Goal: Information Seeking & Learning: Learn about a topic

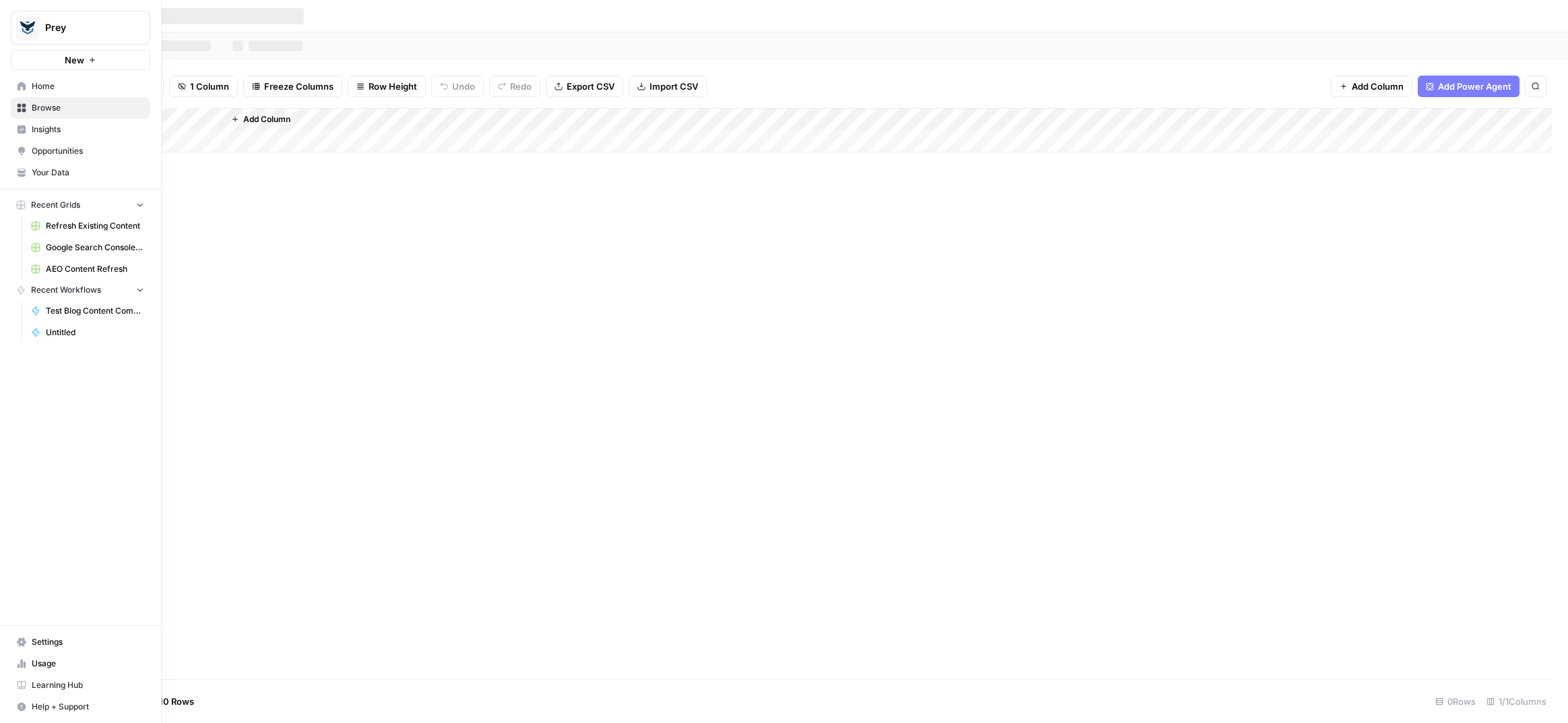
click at [24, 128] on icon at bounding box center [21, 129] width 9 height 9
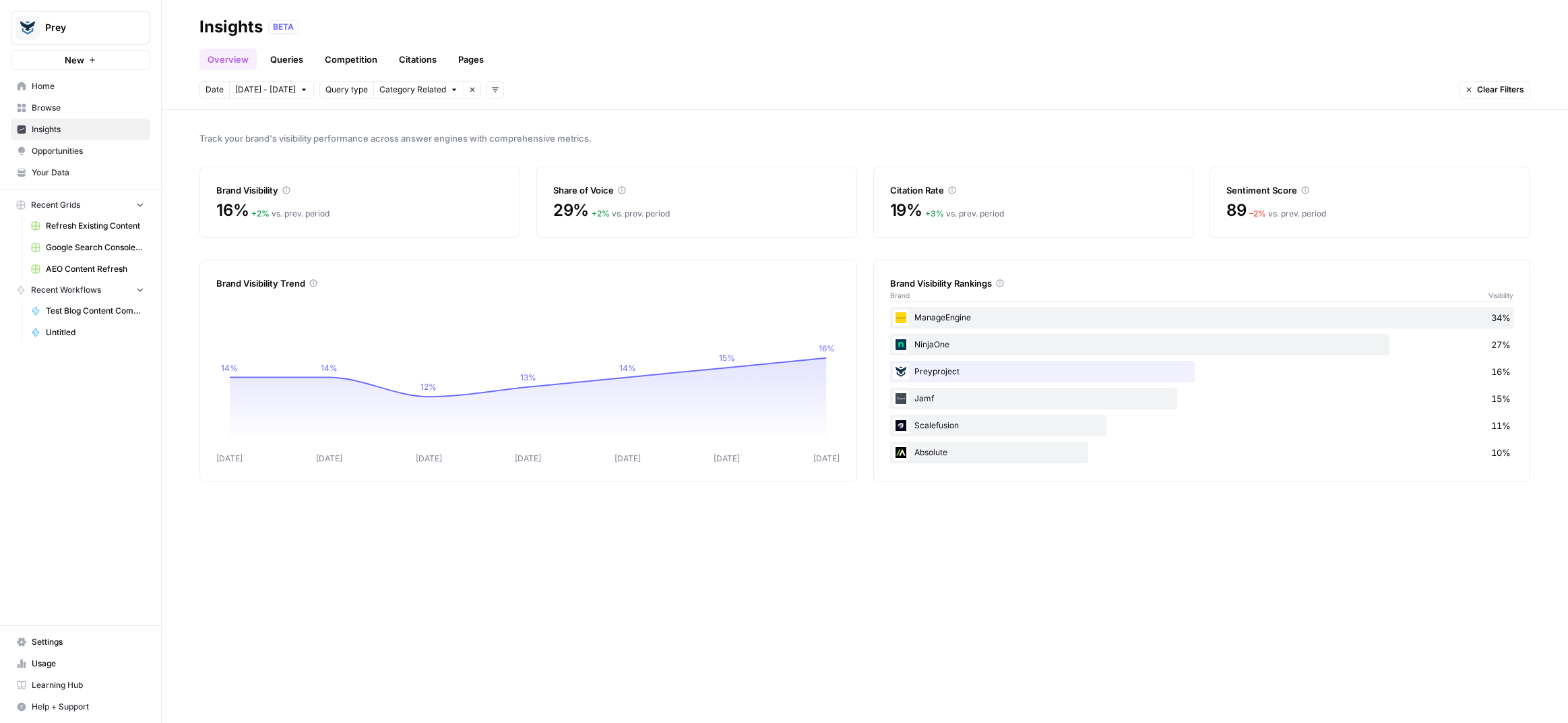
click at [291, 56] on link "Queries" at bounding box center [286, 59] width 49 height 22
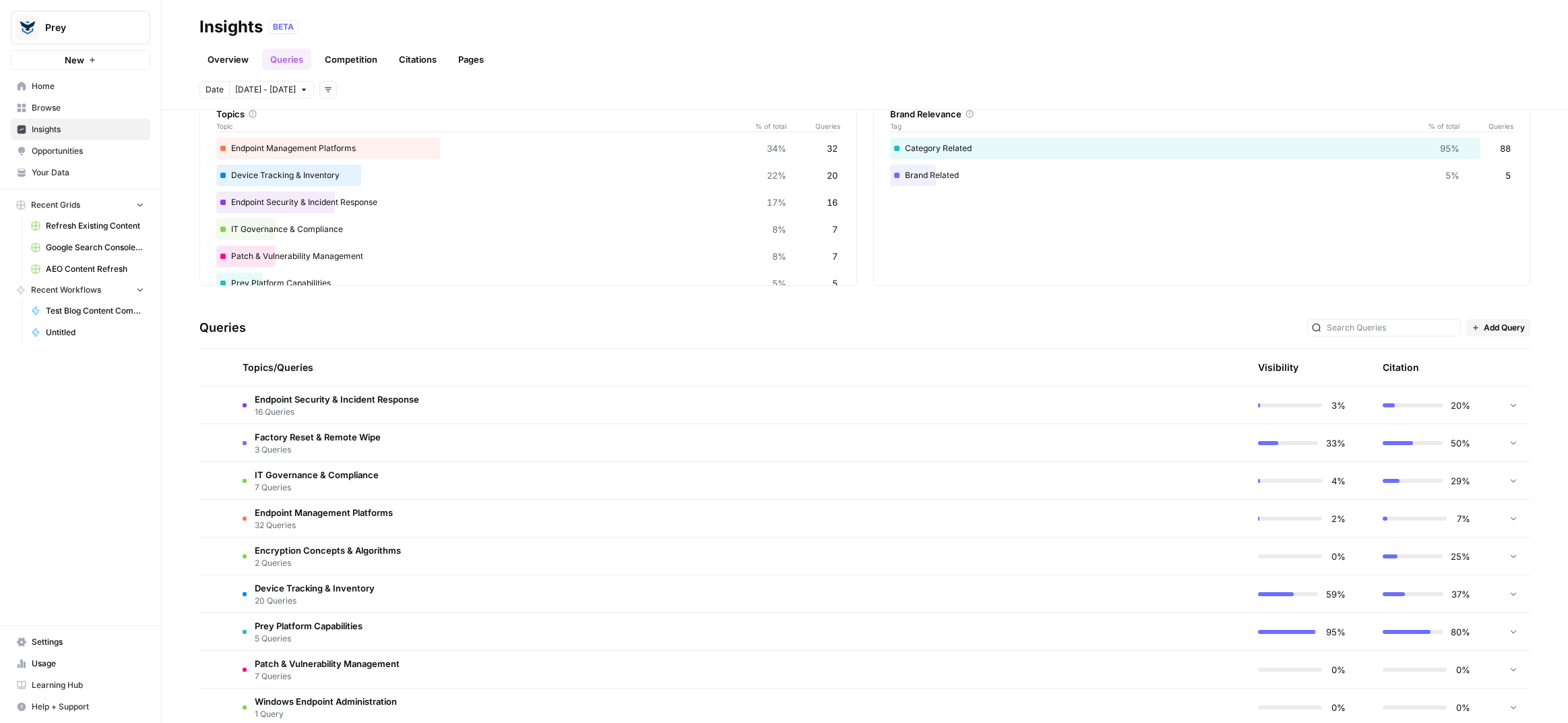
scroll to position [101, 0]
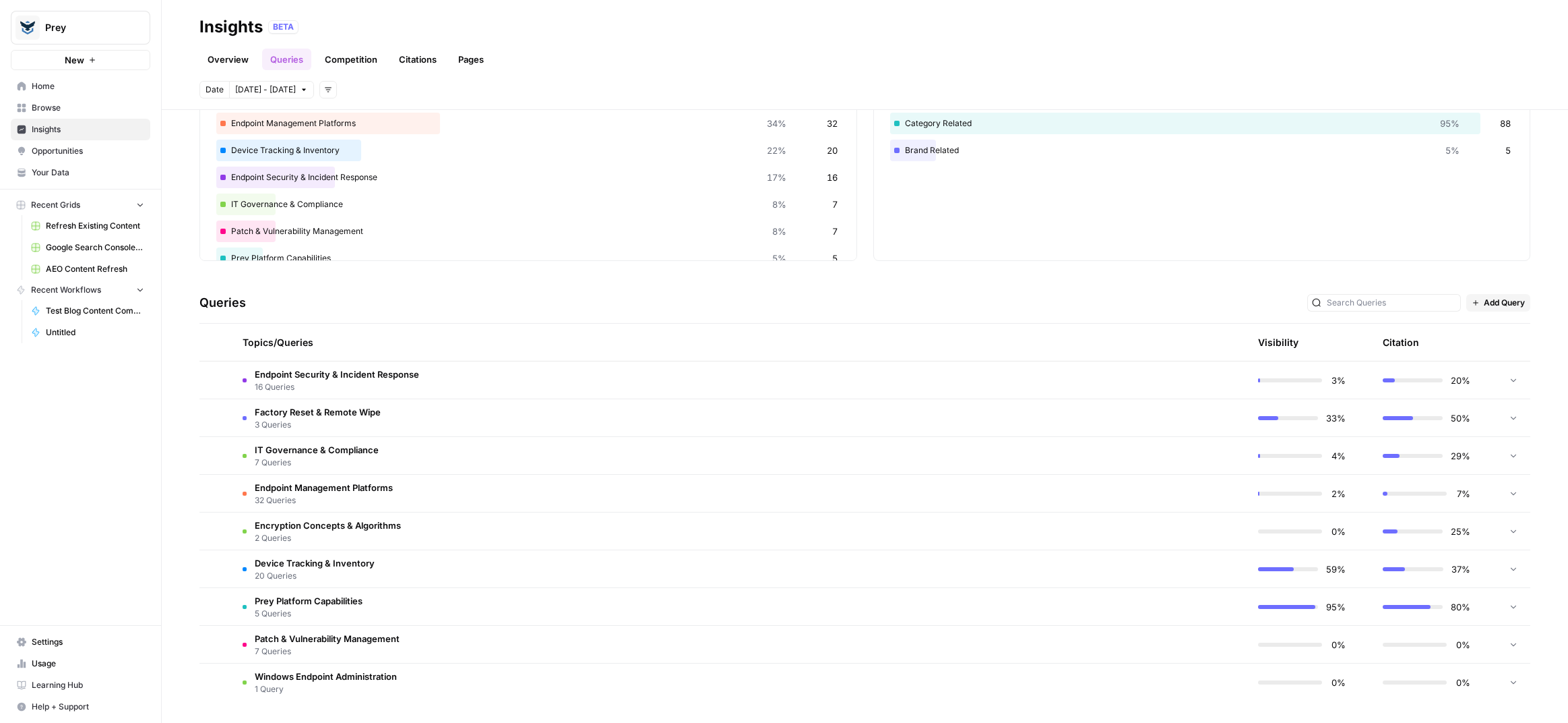
click at [318, 379] on span "Endpoint Security & Incident Response" at bounding box center [337, 374] width 164 height 14
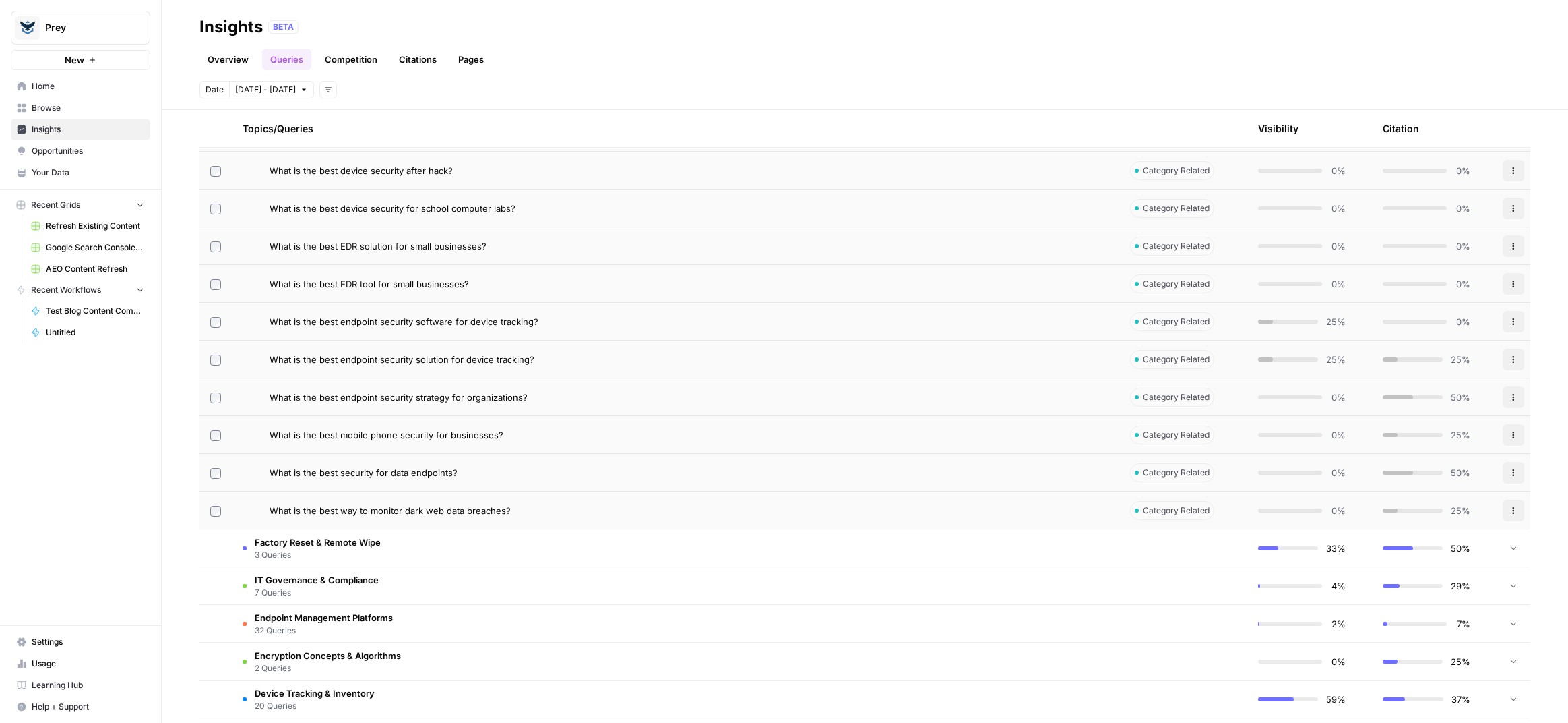
scroll to position [705, 0]
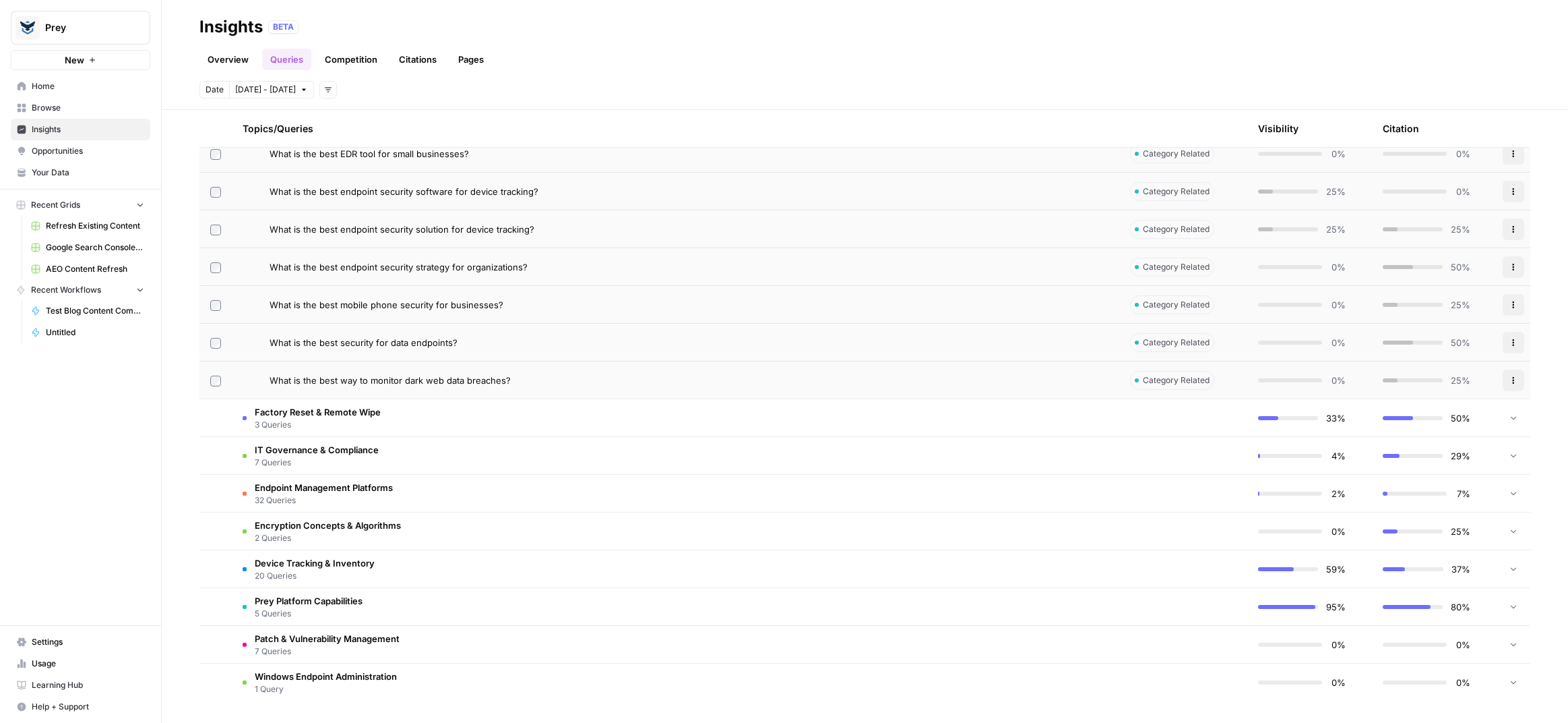
click at [350, 413] on span "Factory Reset & Remote Wipe" at bounding box center [317, 412] width 126 height 14
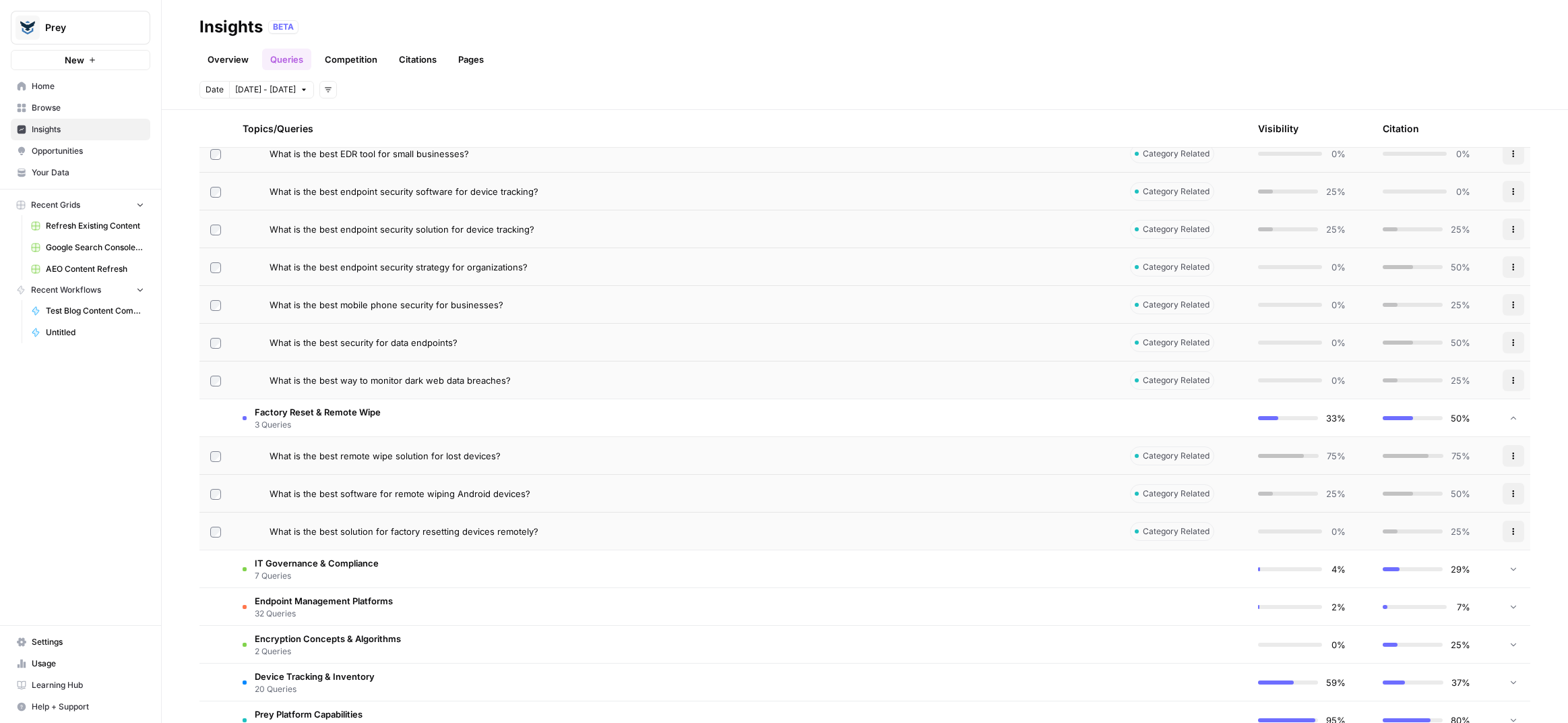
click at [318, 572] on span "7 Queries" at bounding box center [317, 576] width 124 height 12
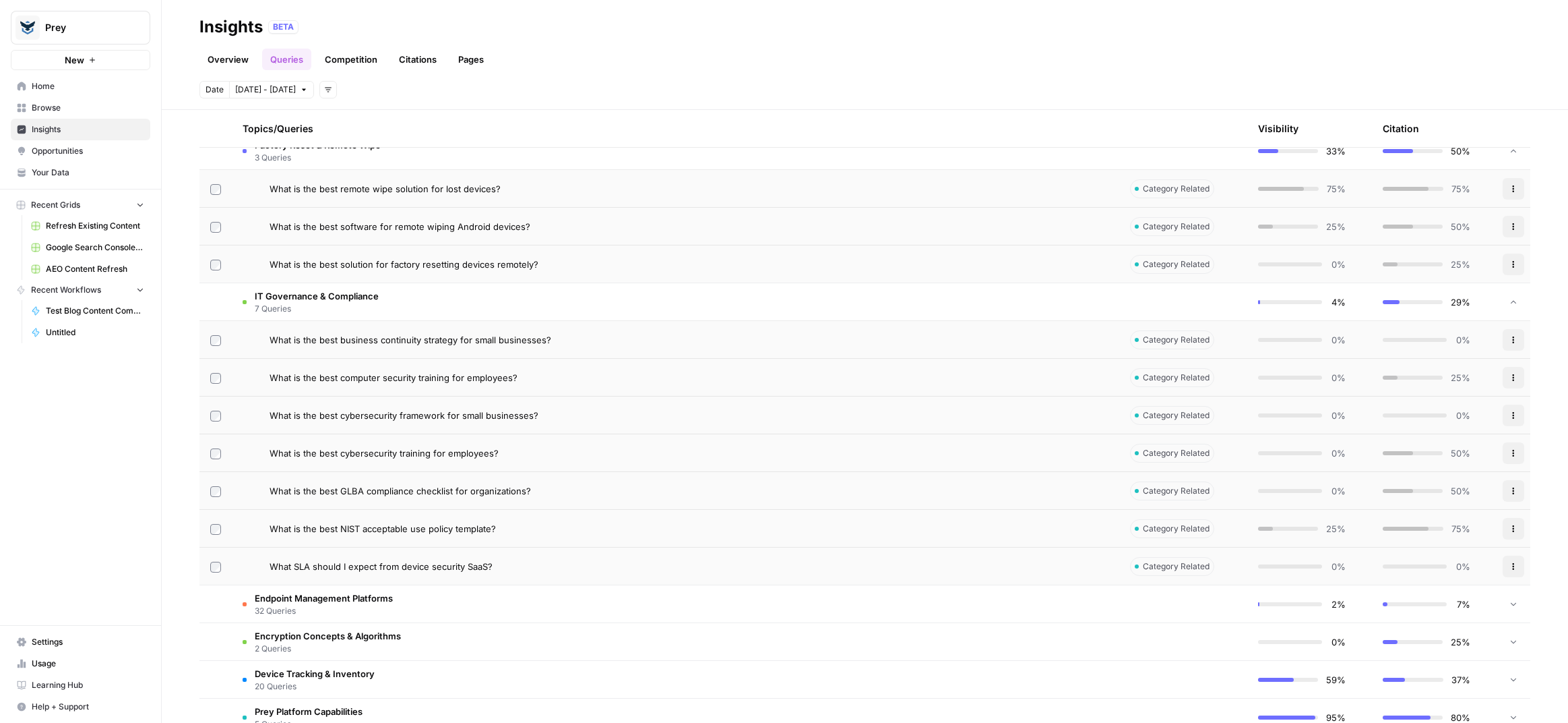
scroll to position [1007, 0]
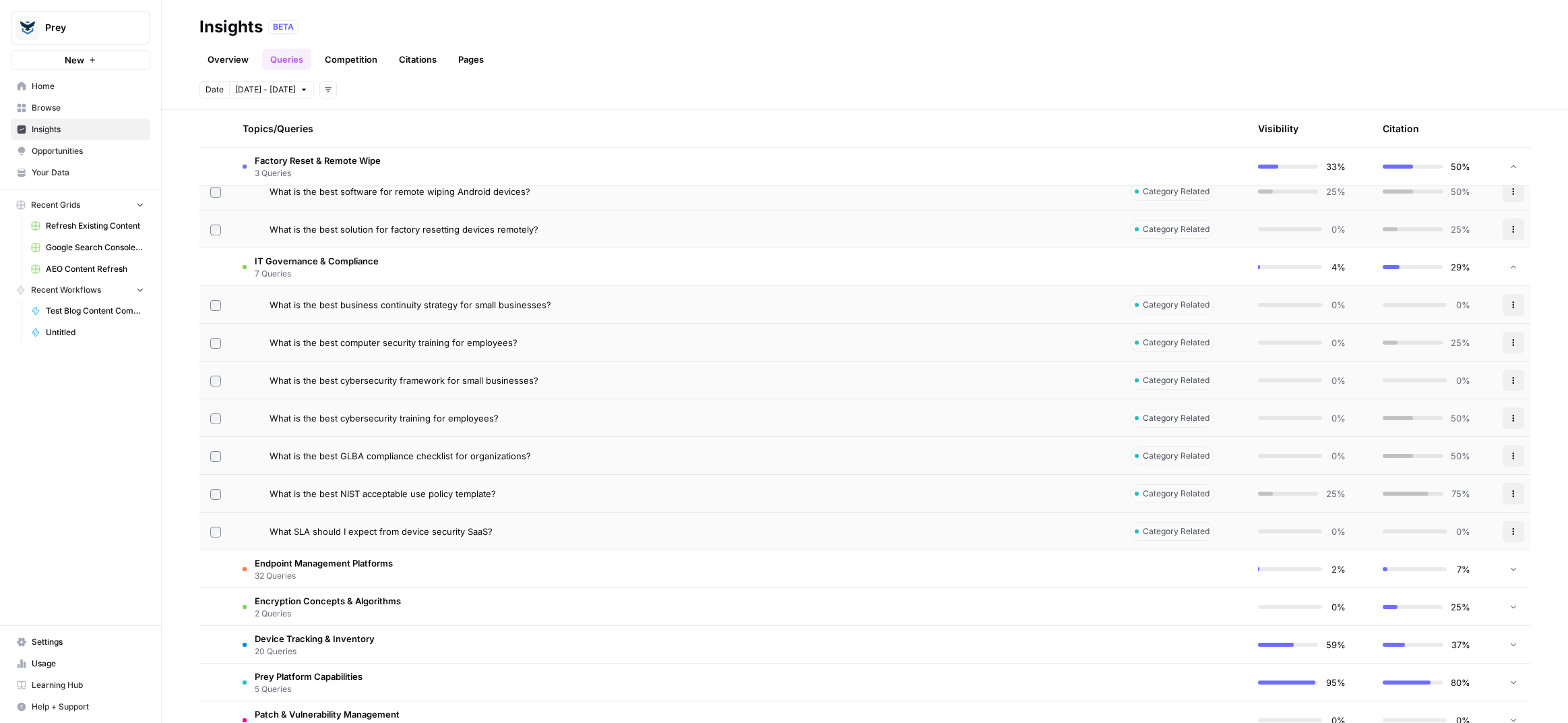
click at [322, 557] on span "Endpoint Management Platforms" at bounding box center [324, 563] width 138 height 14
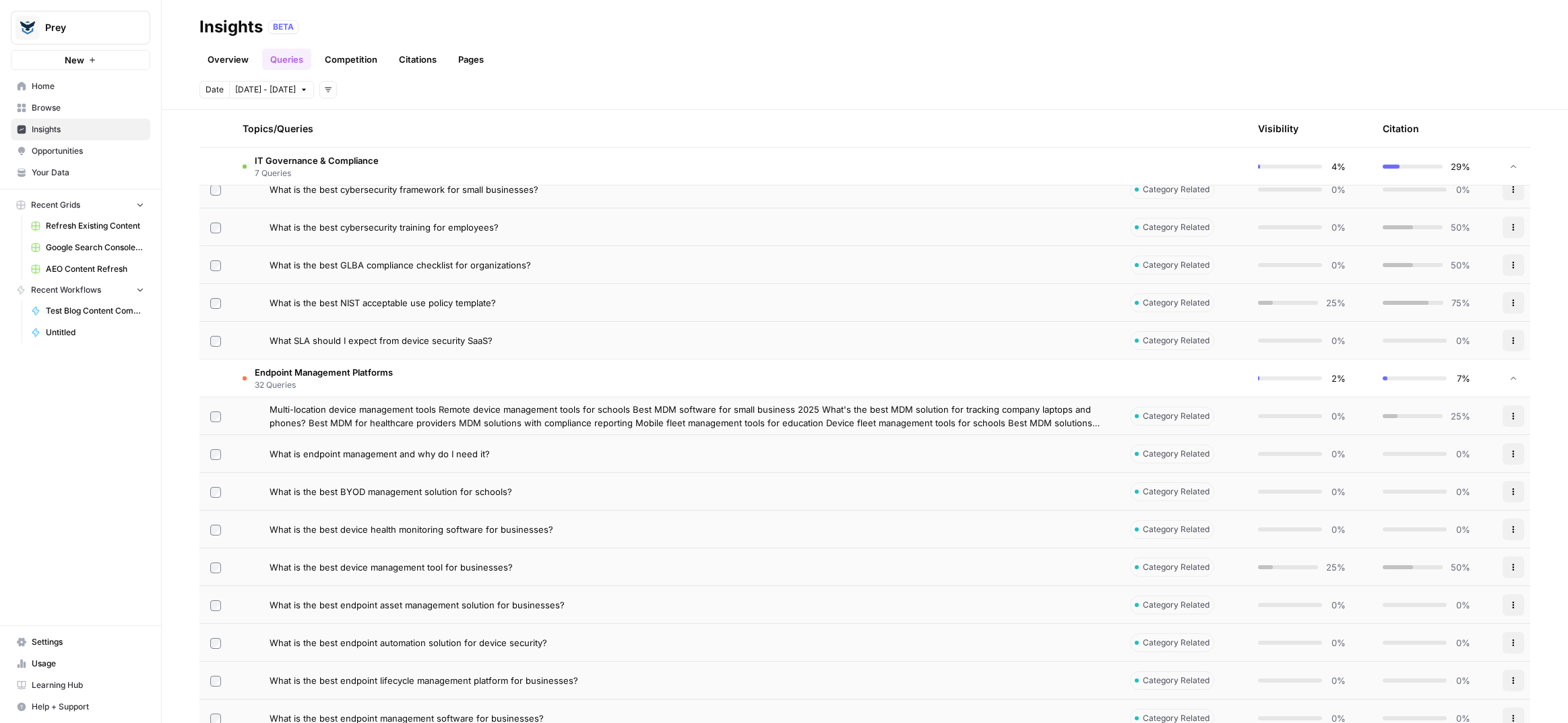
scroll to position [1205, 0]
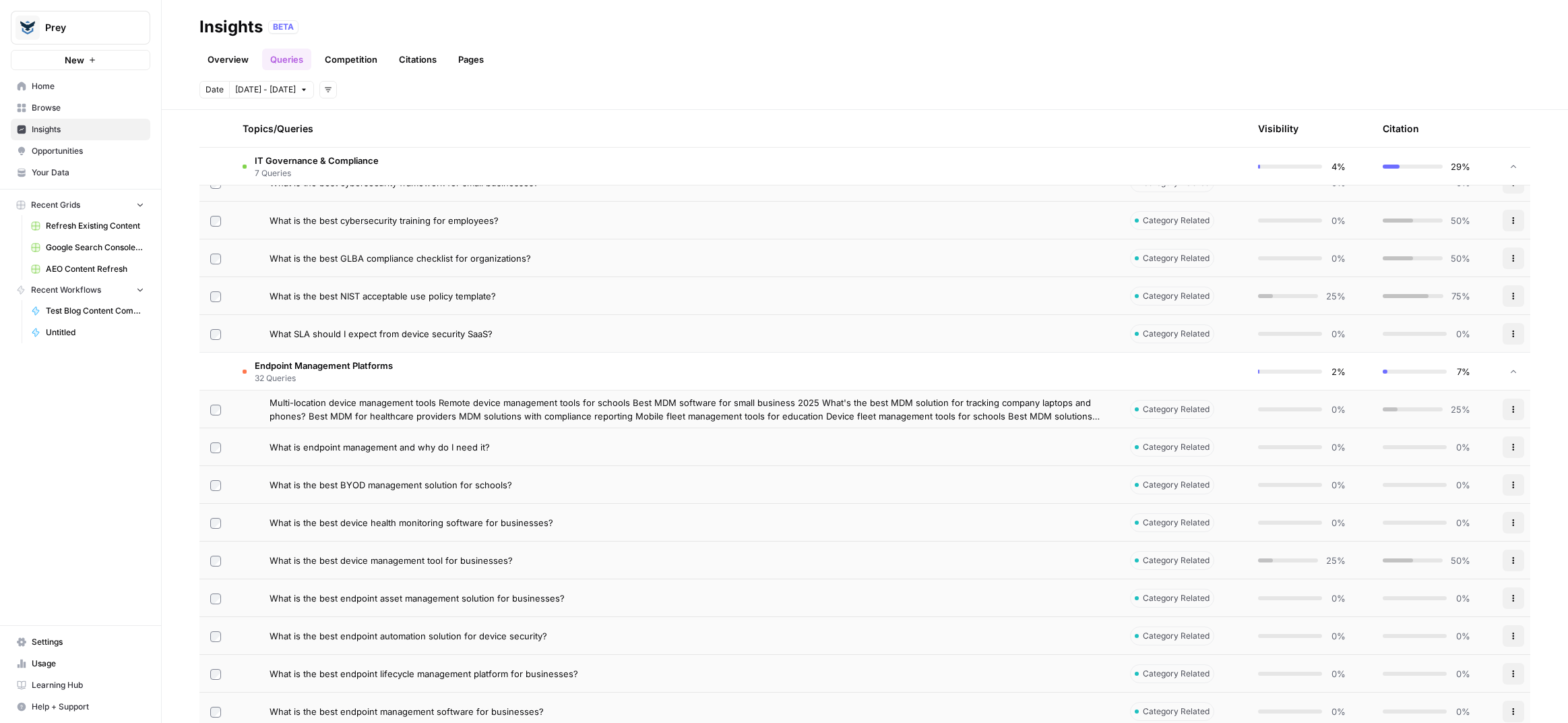
click at [1512, 411] on icon "button" at bounding box center [1513, 409] width 8 height 8
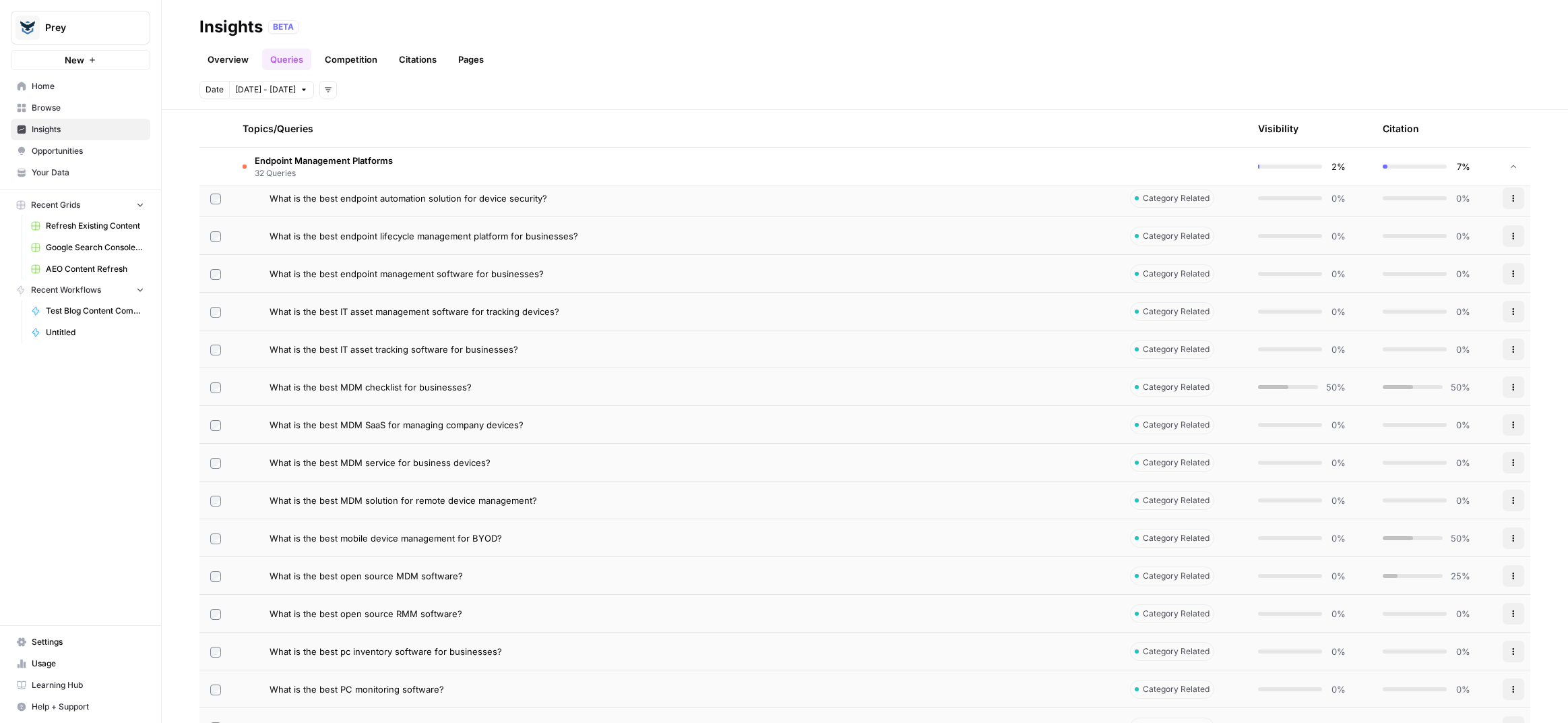
scroll to position [1641, 0]
click at [392, 387] on span "What is the best MDM checklist for businesses?" at bounding box center [371, 388] width 202 height 14
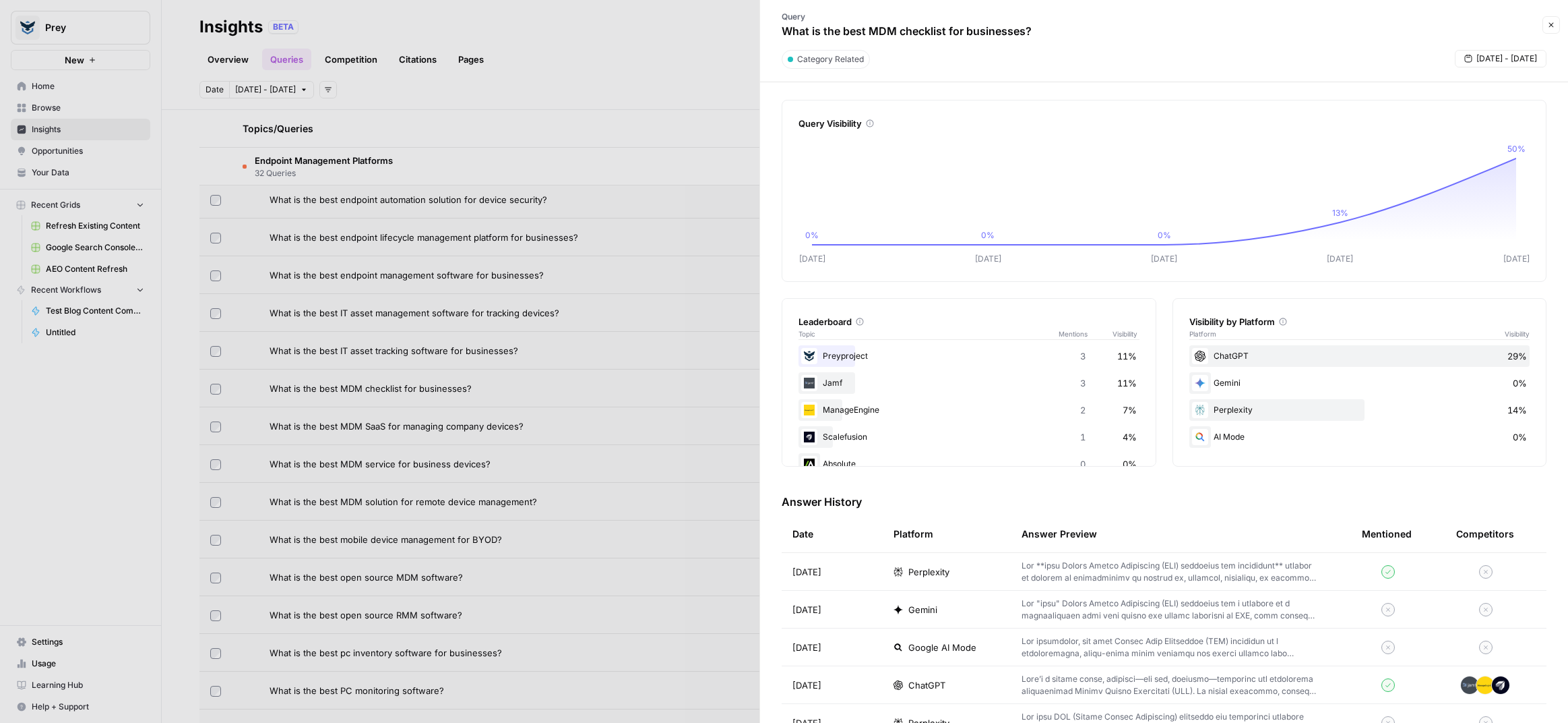
click at [1549, 21] on icon "button" at bounding box center [1551, 25] width 8 height 8
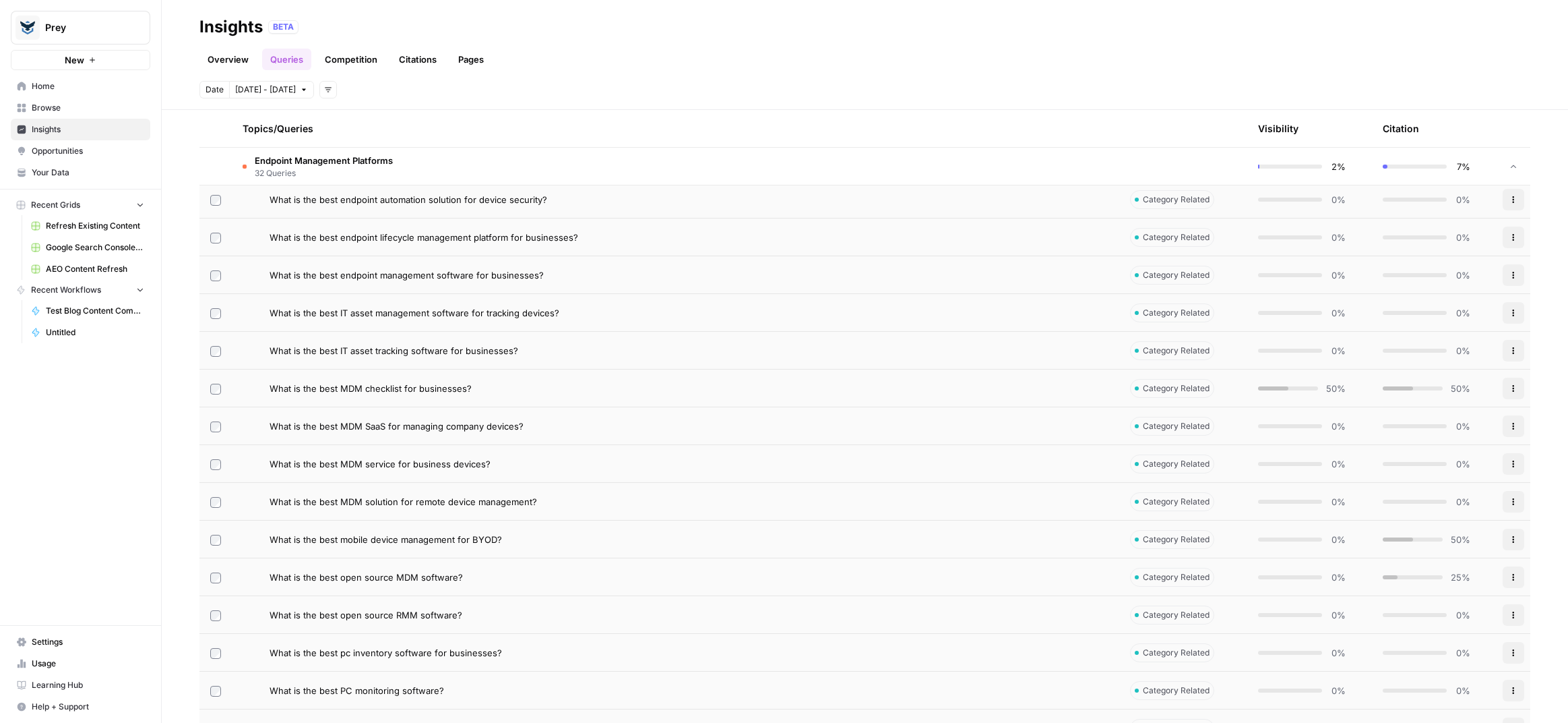
click at [218, 58] on link "Overview" at bounding box center [228, 59] width 57 height 22
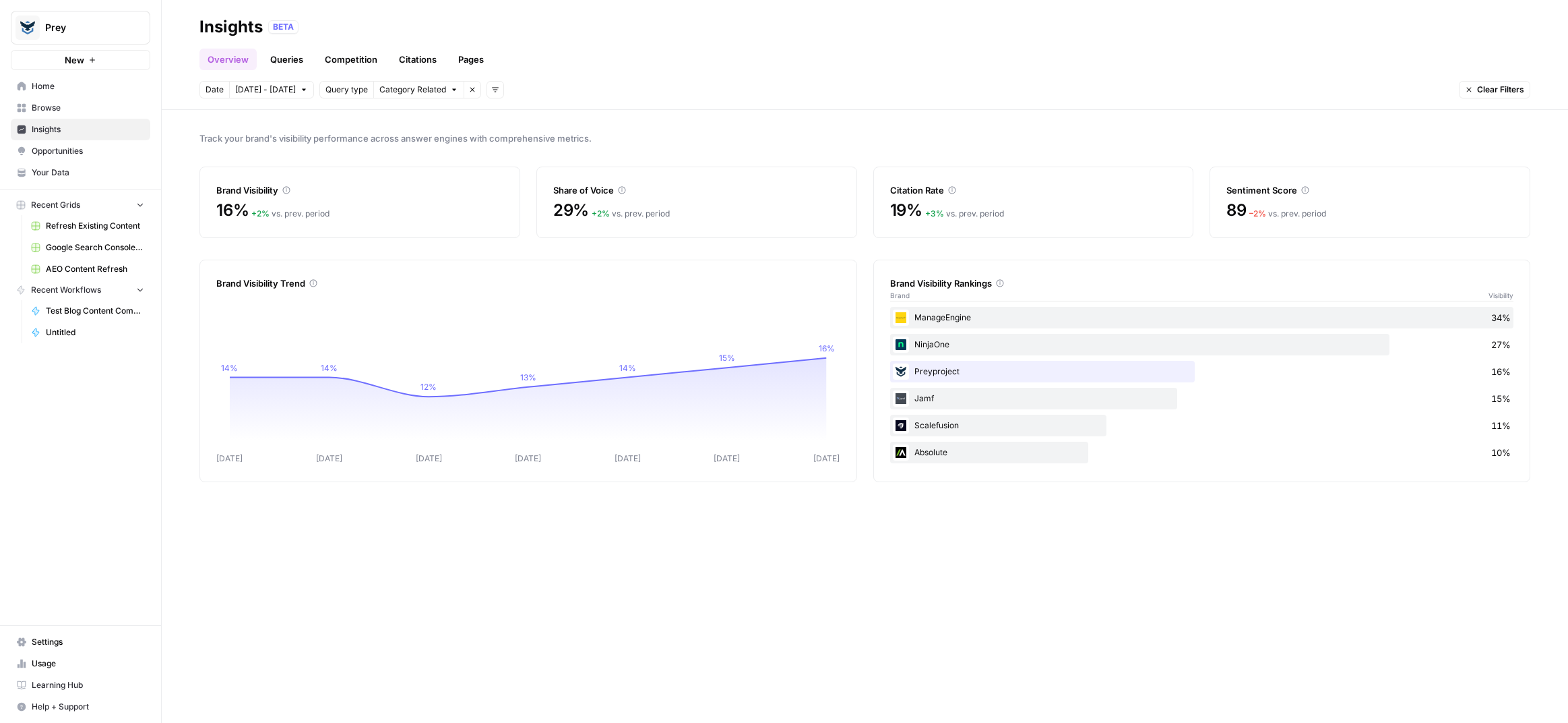
click at [290, 59] on link "Queries" at bounding box center [286, 59] width 49 height 22
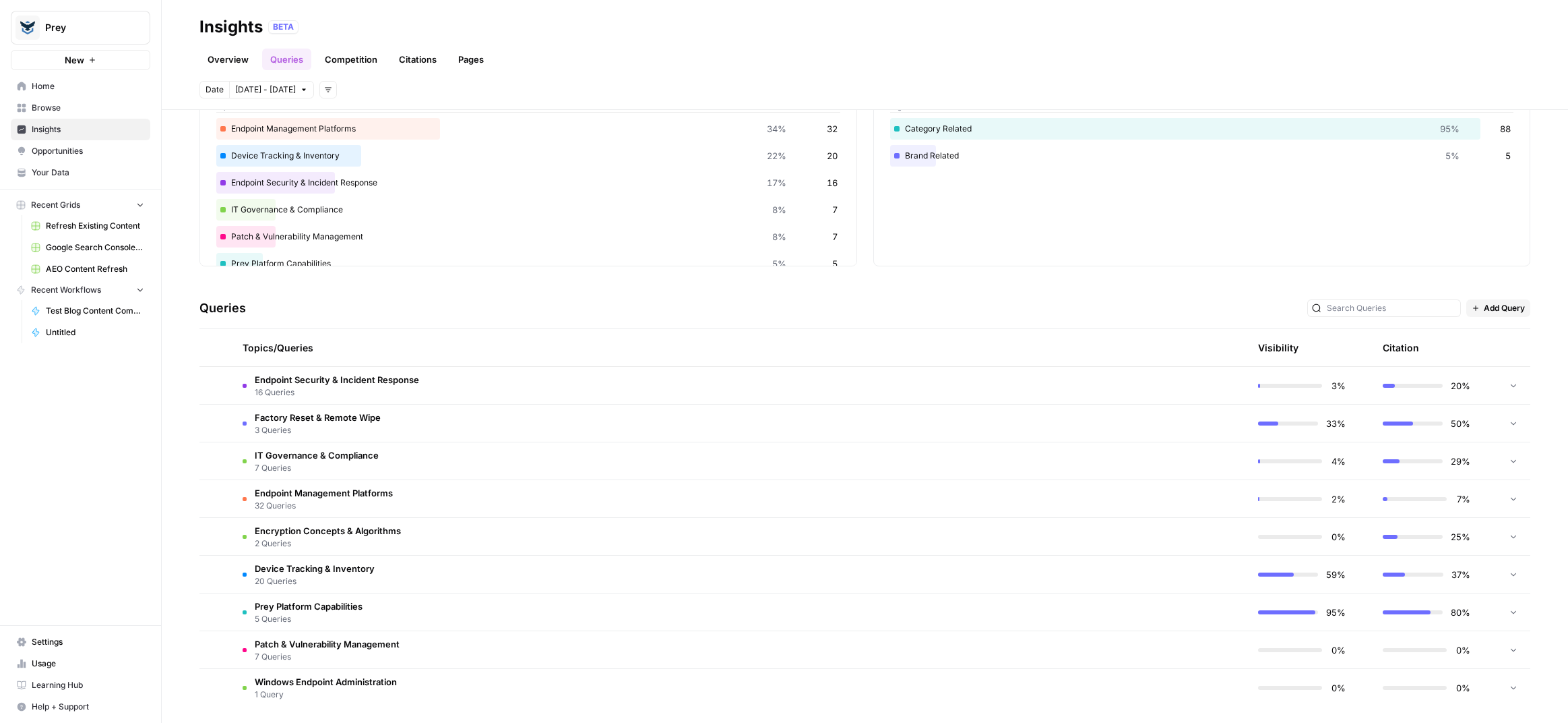
scroll to position [97, 0]
click at [423, 387] on td "Endpoint Security & Incident Response 16 Queries" at bounding box center [675, 384] width 888 height 37
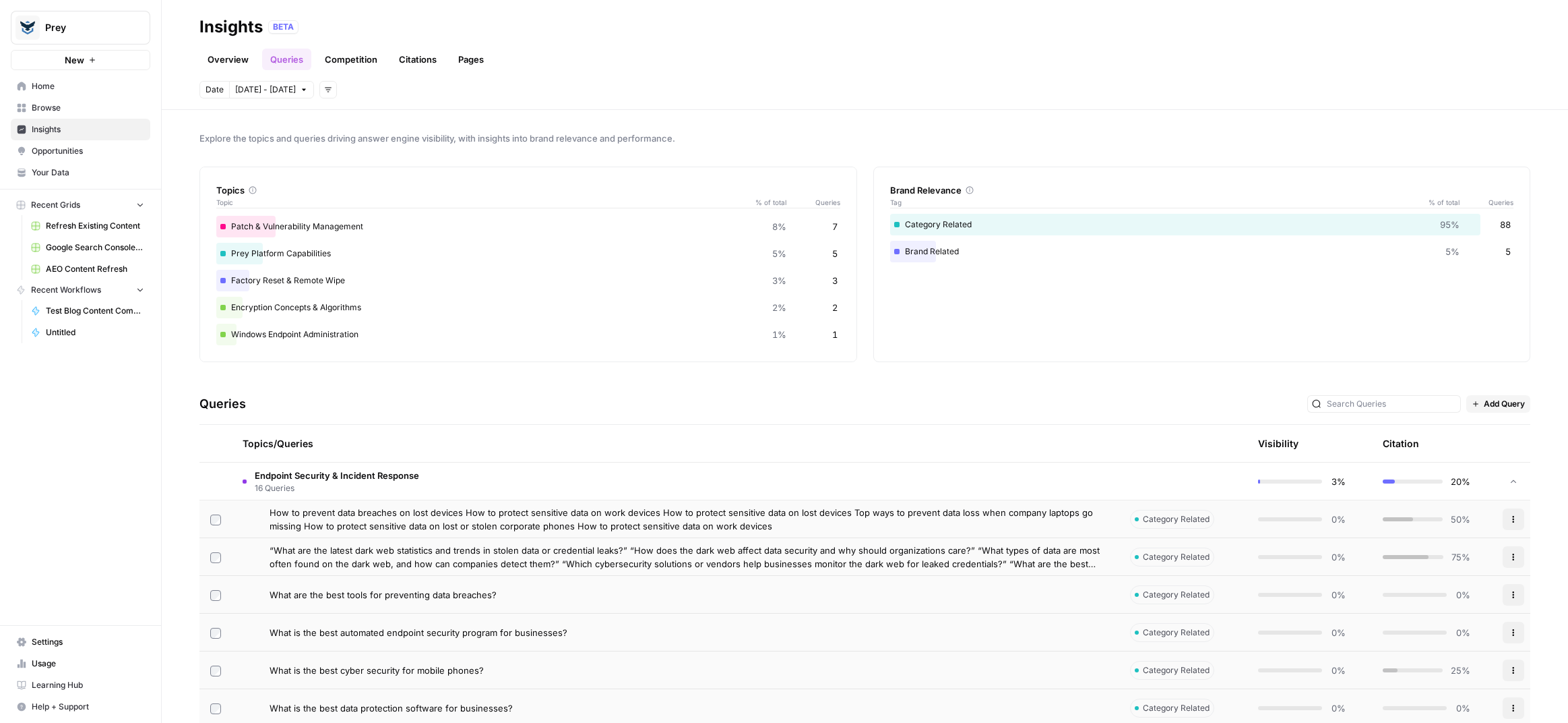
scroll to position [0, 0]
click at [171, 357] on div "Explore the topics and queries driving answer engine visibility, with insights …" at bounding box center [865, 416] width 1406 height 613
click at [331, 470] on span "Endpoint Security & Incident Response" at bounding box center [337, 475] width 164 height 14
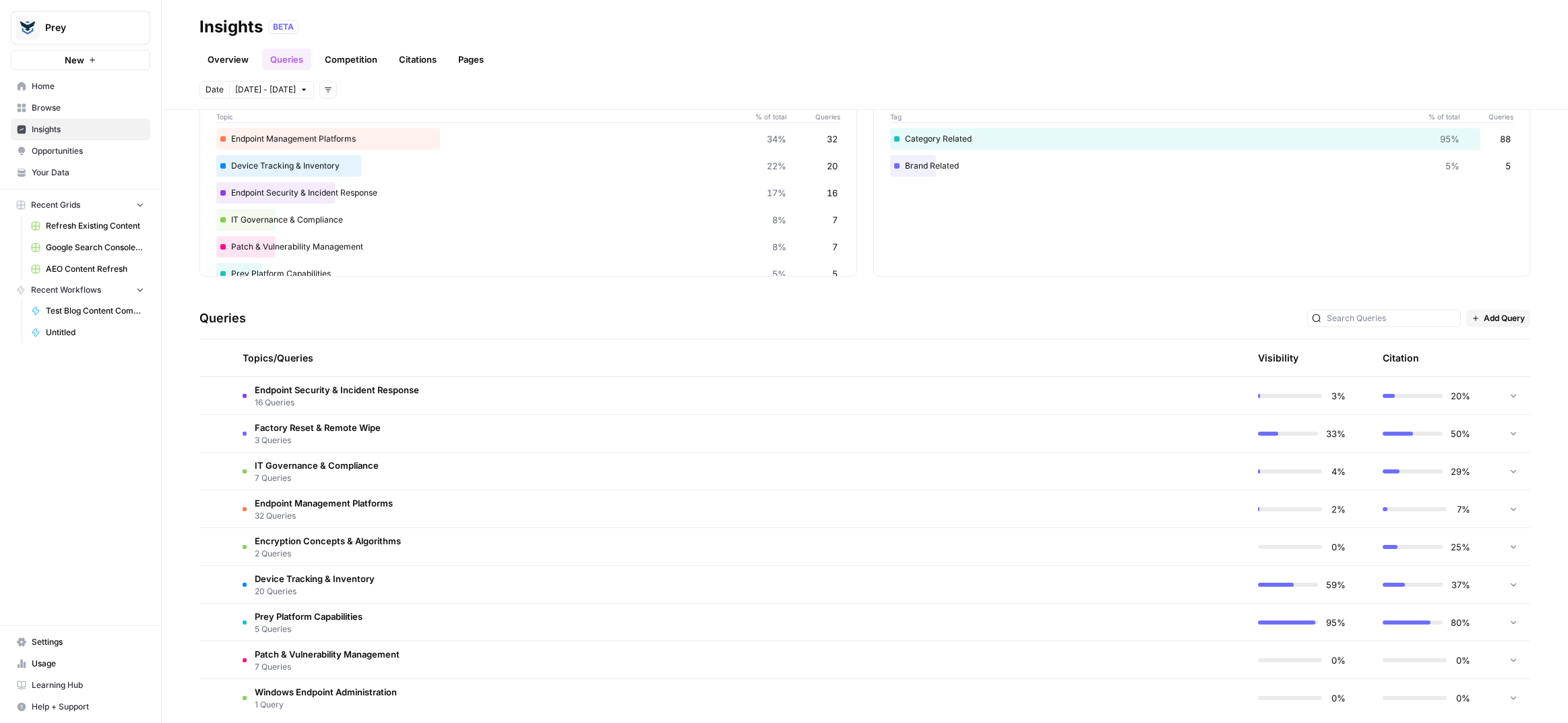
scroll to position [101, 0]
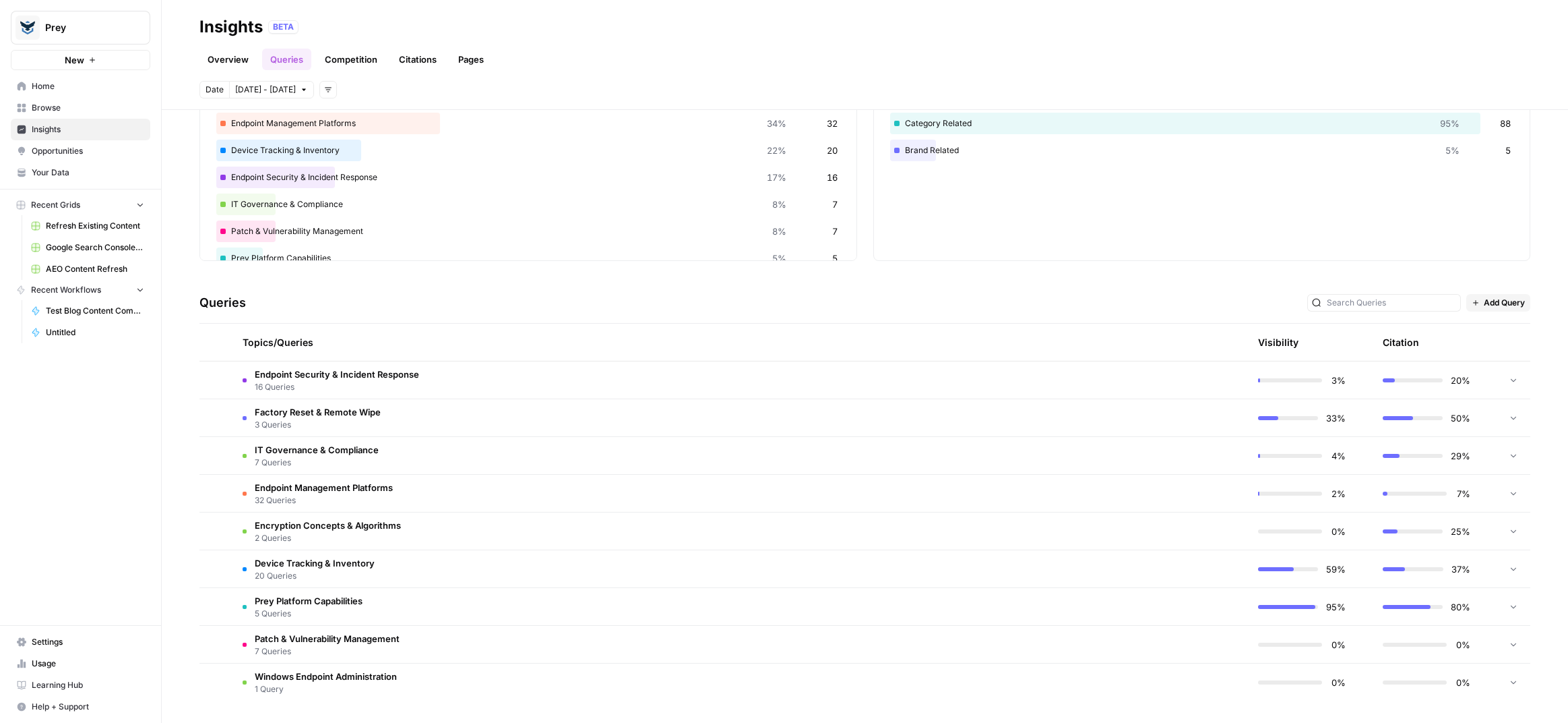
click at [387, 605] on td "Prey Platform Capabilities 5 Queries" at bounding box center [675, 606] width 888 height 37
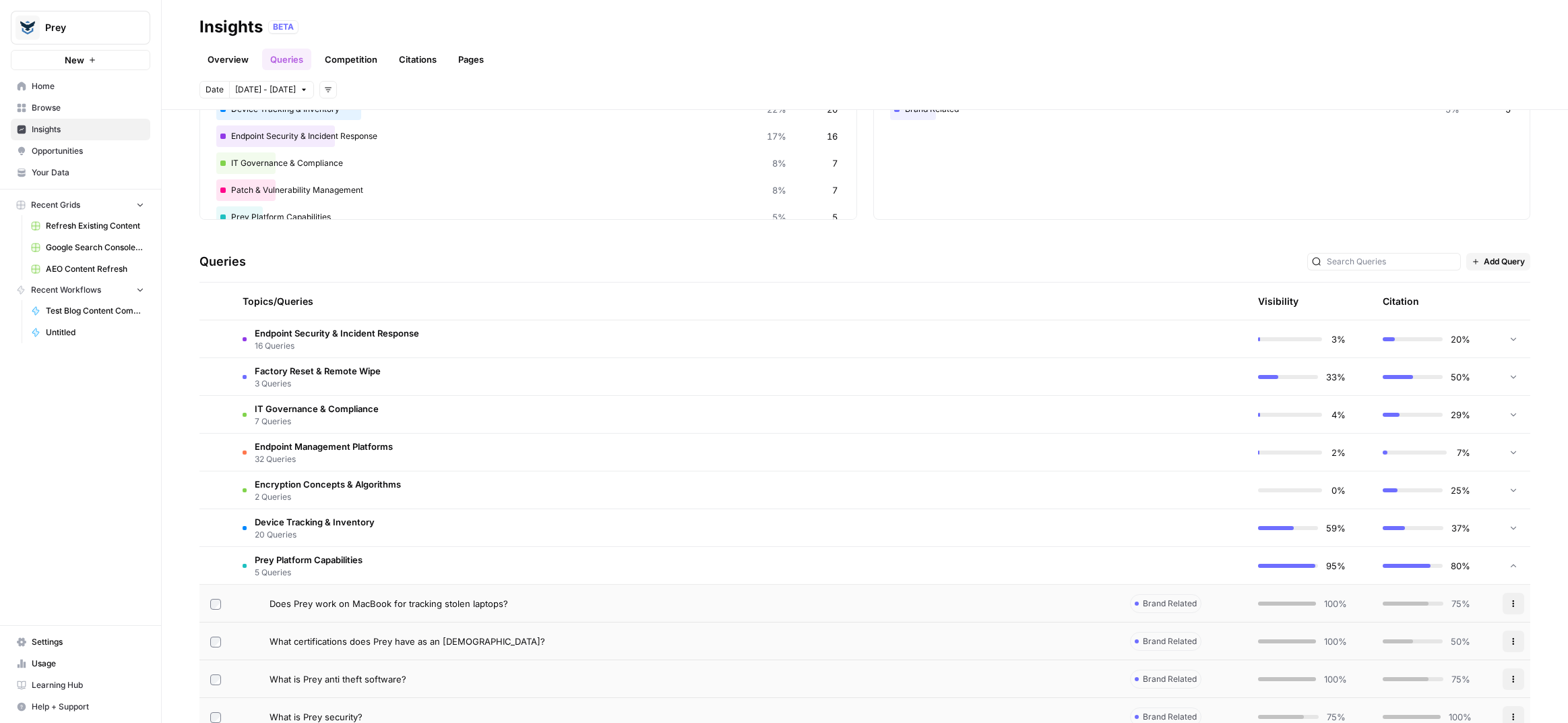
click at [334, 556] on span "Prey Platform Capabilities" at bounding box center [309, 559] width 108 height 14
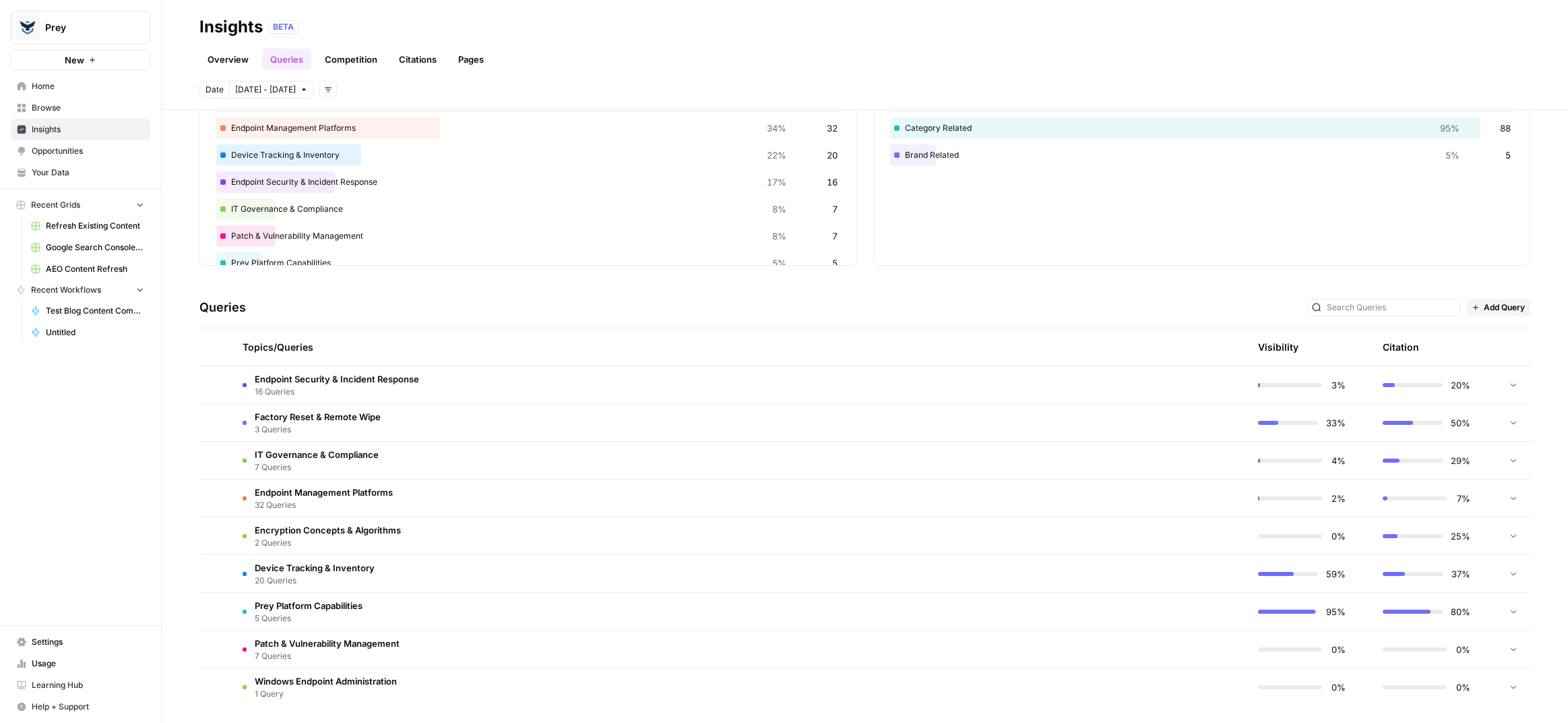
click at [446, 415] on td "Factory Reset & Remote Wipe 3 Queries" at bounding box center [675, 422] width 888 height 37
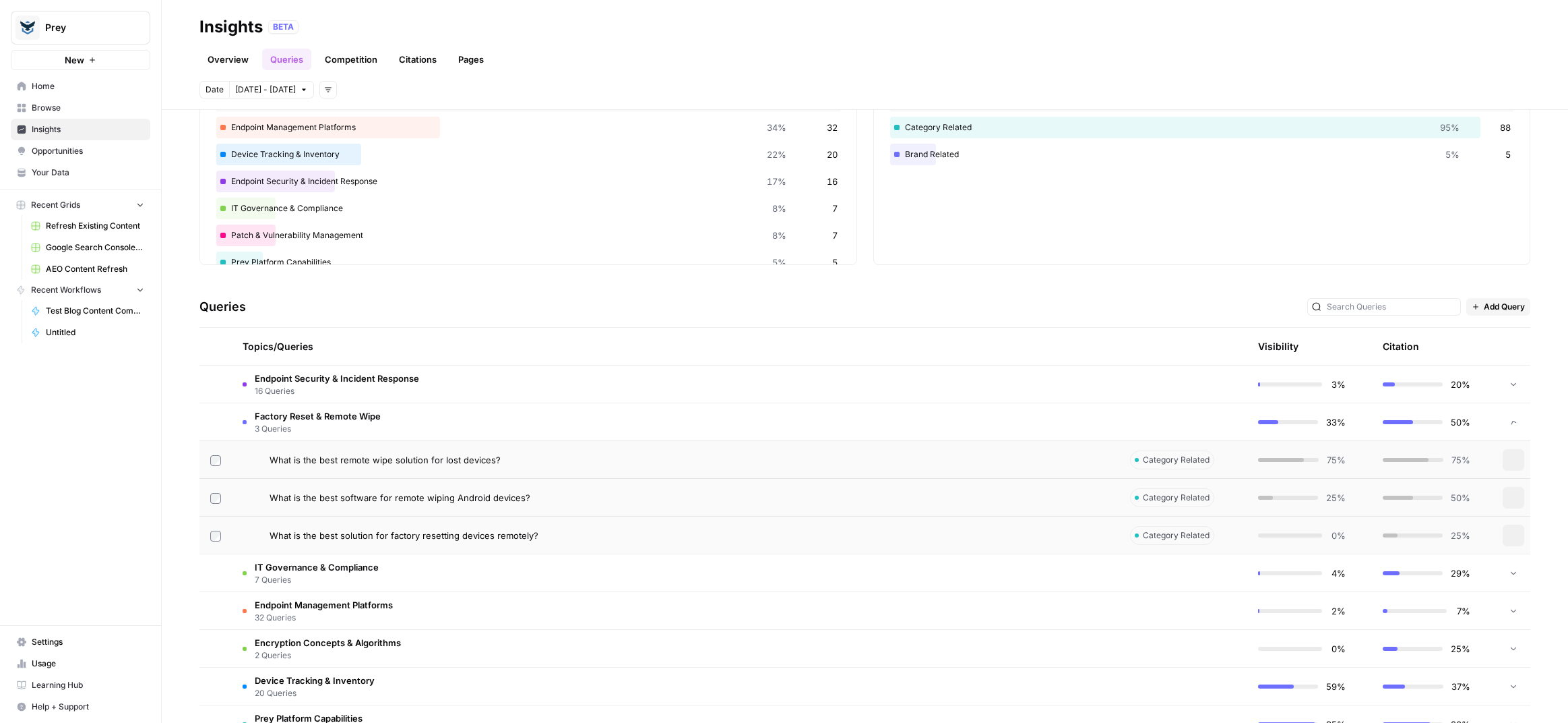
scroll to position [97, 0]
click at [372, 416] on span "Factory Reset & Remote Wipe" at bounding box center [317, 416] width 126 height 14
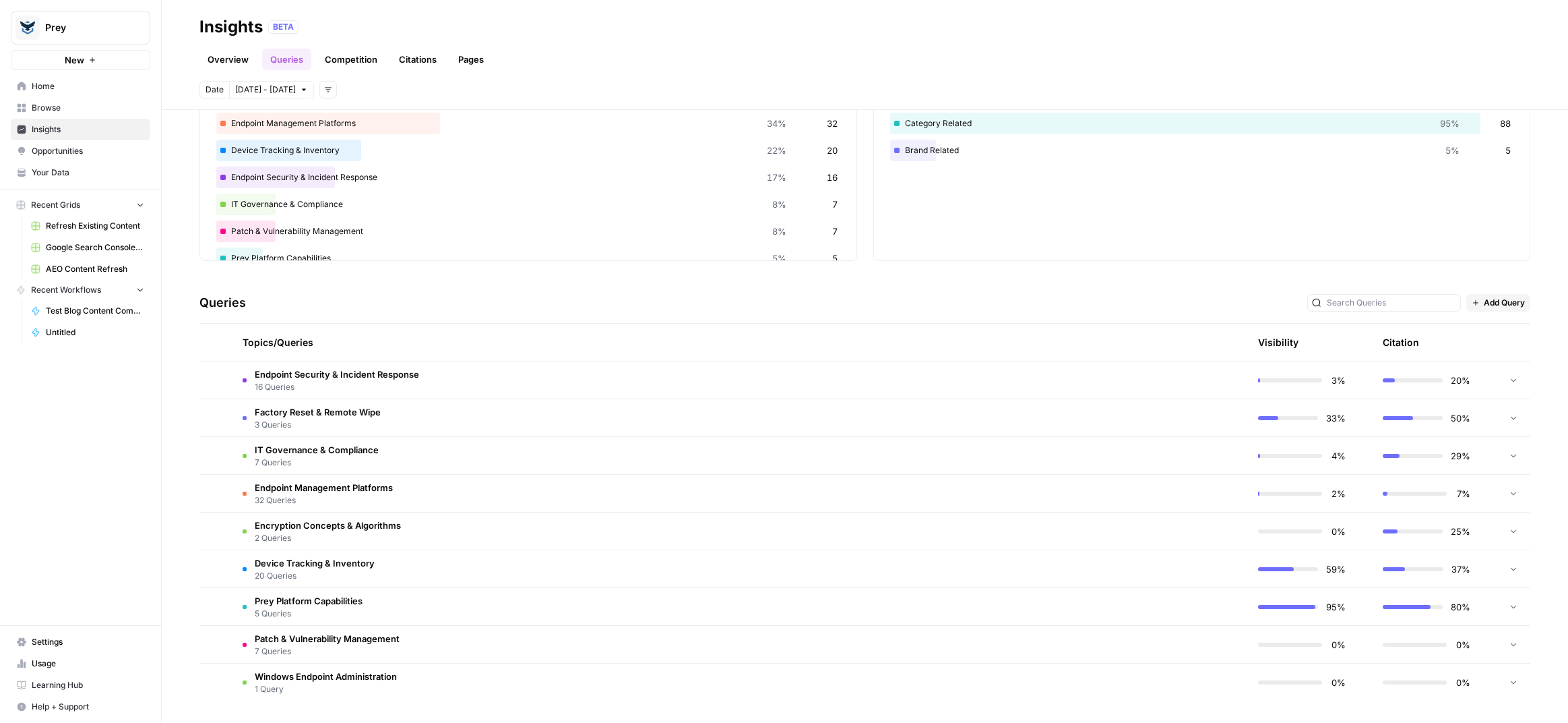
scroll to position [0, 0]
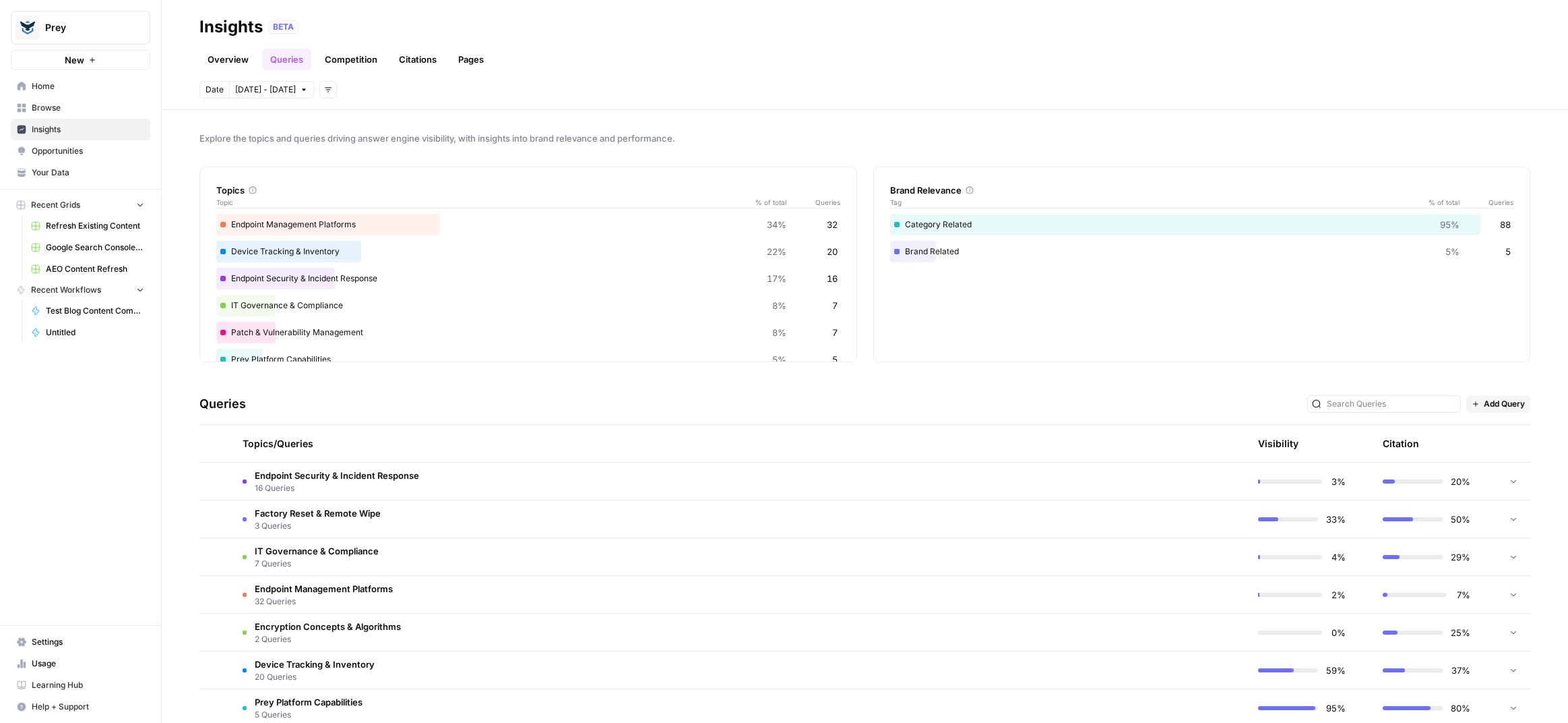
click at [338, 56] on link "Competition" at bounding box center [351, 59] width 69 height 22
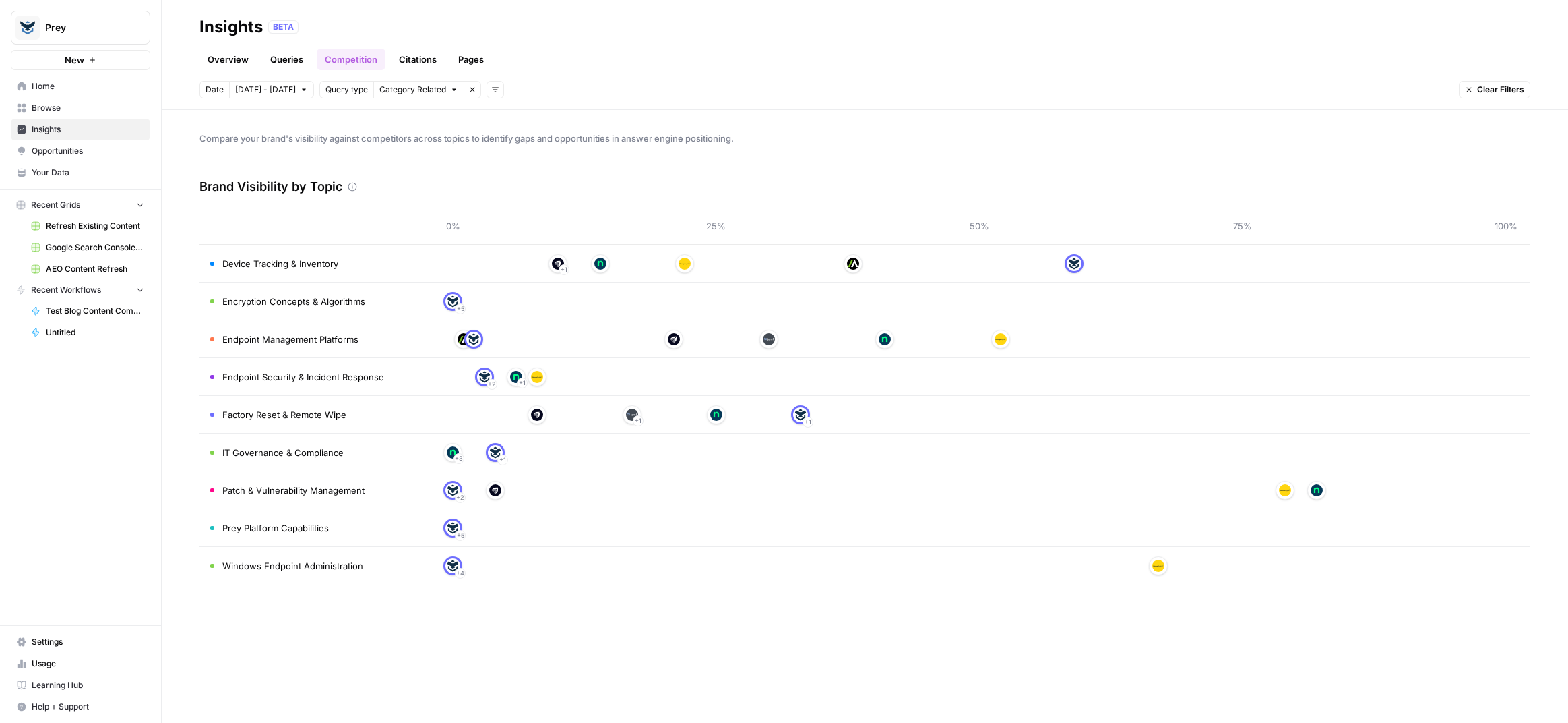
click at [209, 60] on link "Overview" at bounding box center [228, 59] width 57 height 22
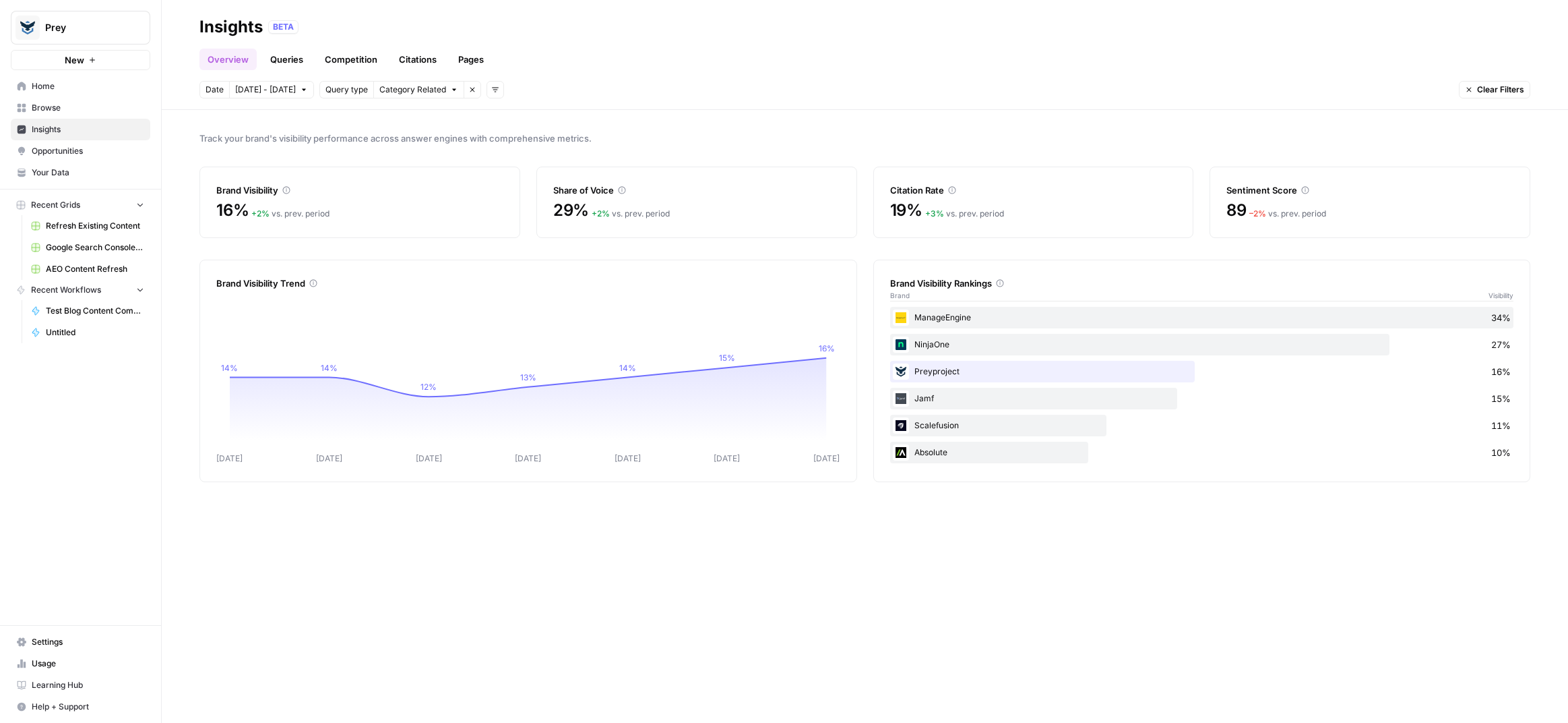
click at [286, 55] on link "Queries" at bounding box center [286, 59] width 49 height 22
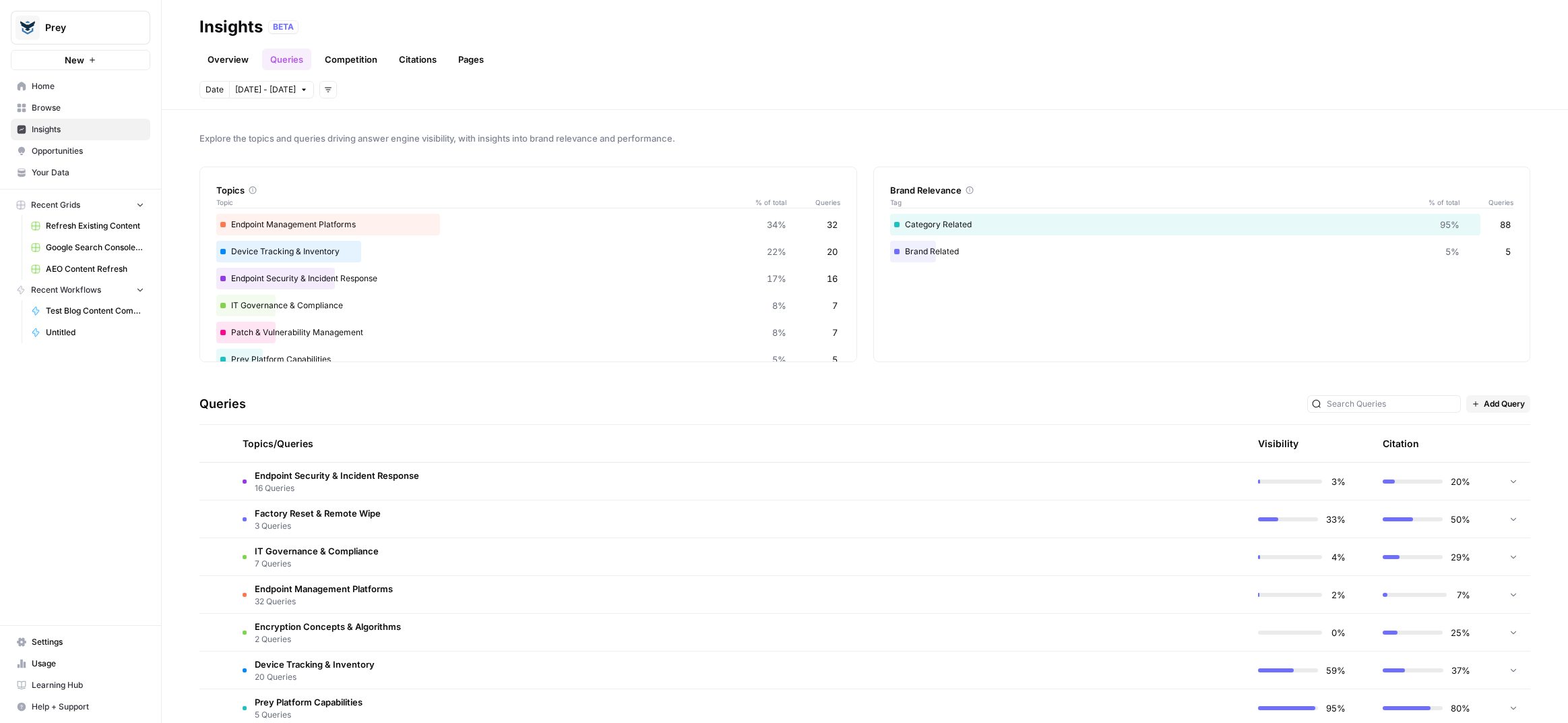
click at [332, 89] on span "Add filters" at bounding box center [332, 89] width 1 height 1
click at [340, 122] on span "Platform" at bounding box center [340, 119] width 35 height 14
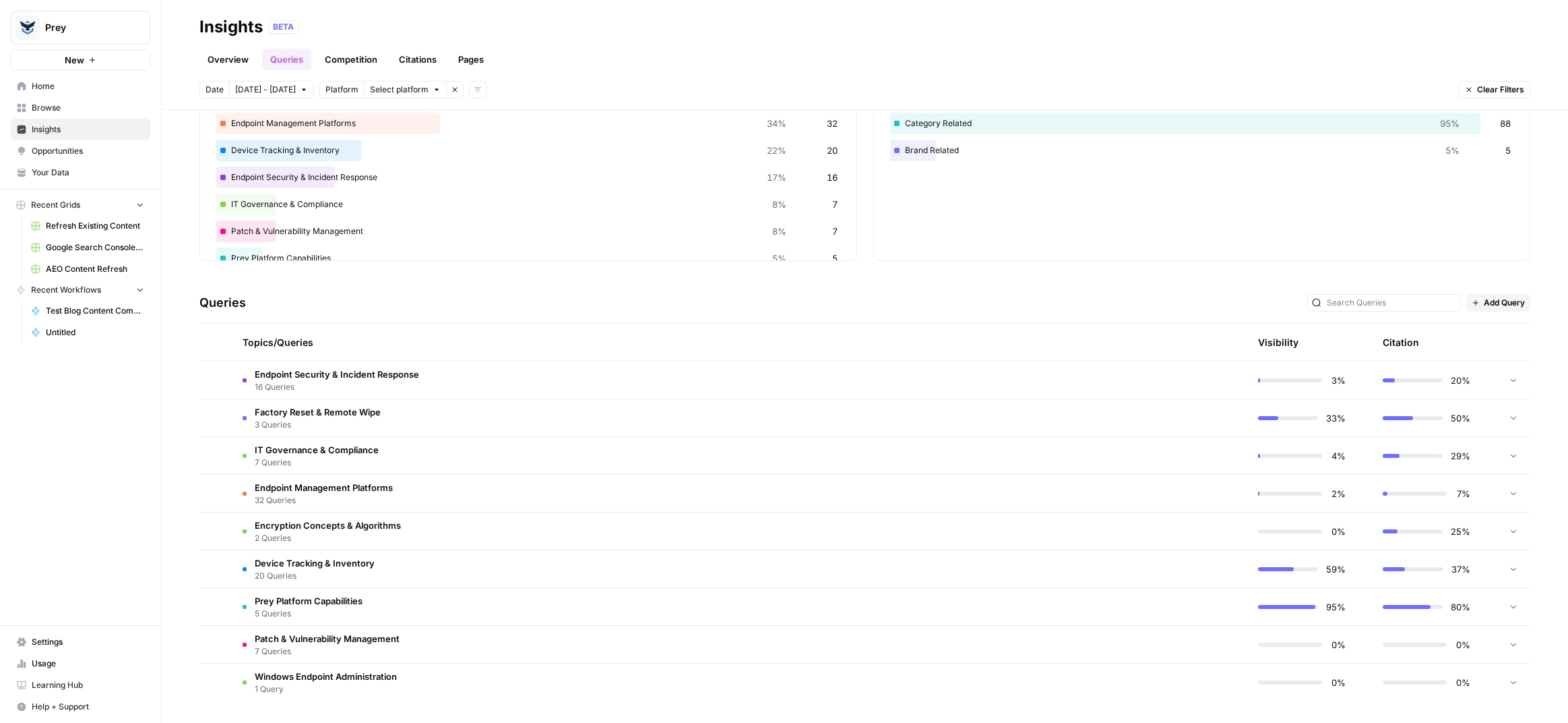
click at [355, 56] on link "Competition" at bounding box center [351, 59] width 69 height 22
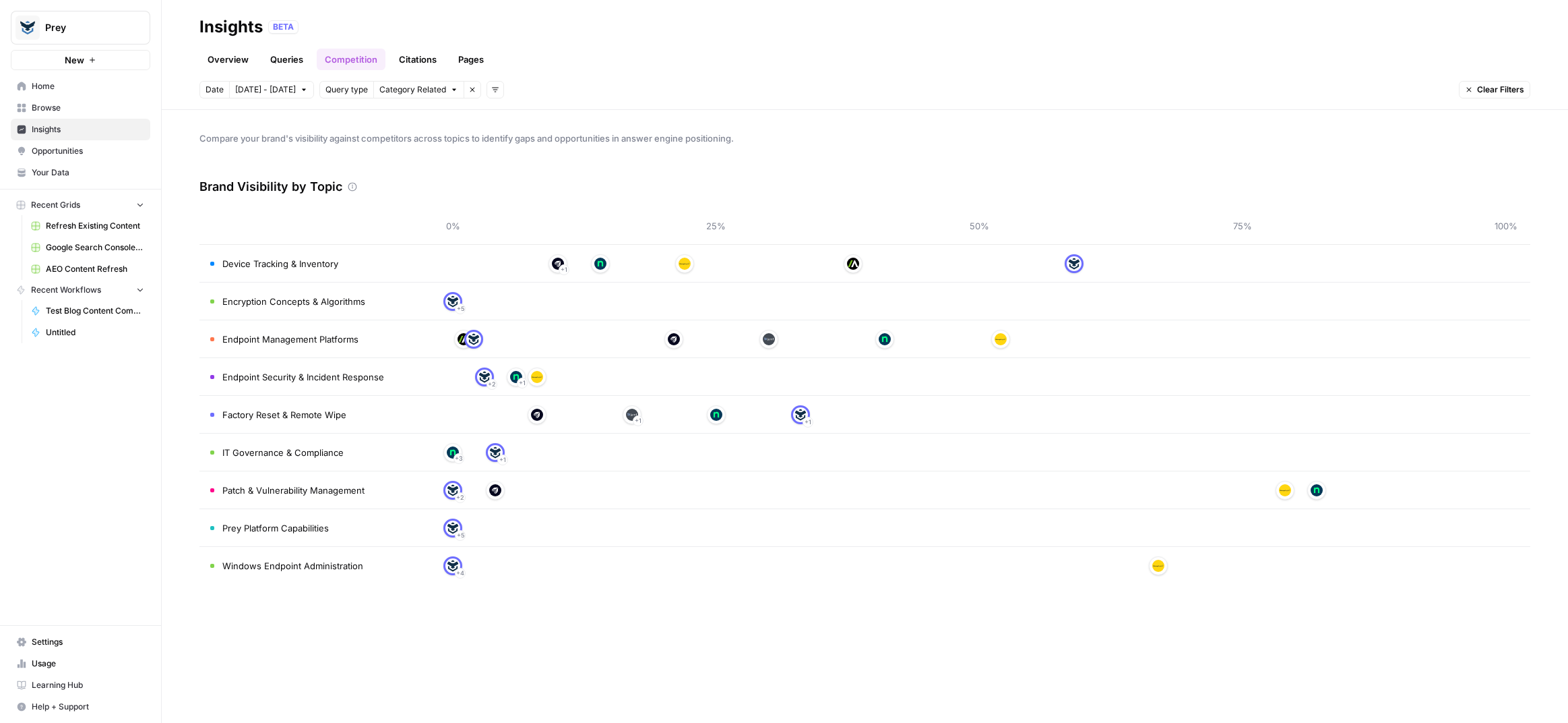
click at [419, 57] on link "Citations" at bounding box center [418, 59] width 54 height 22
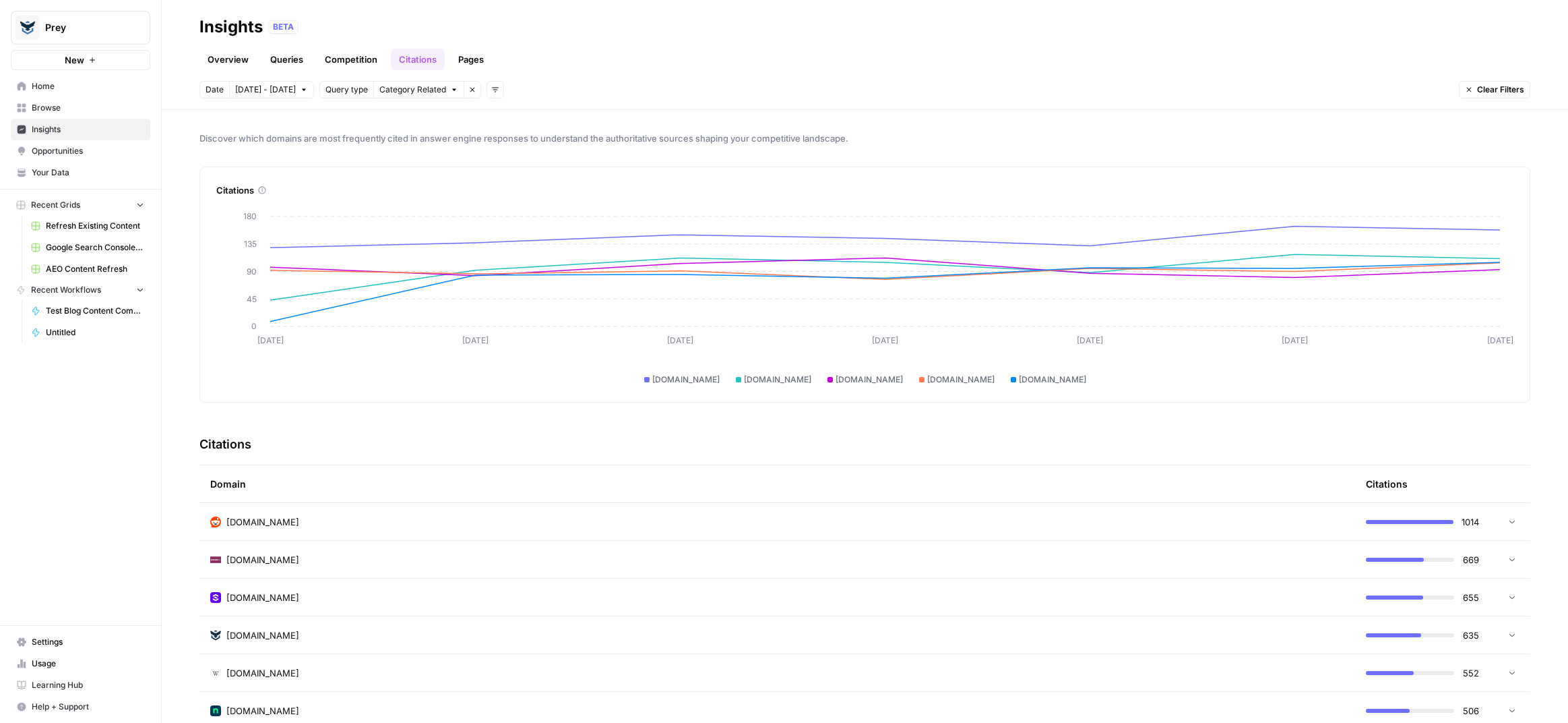
click at [478, 59] on link "Pages" at bounding box center [471, 59] width 42 height 22
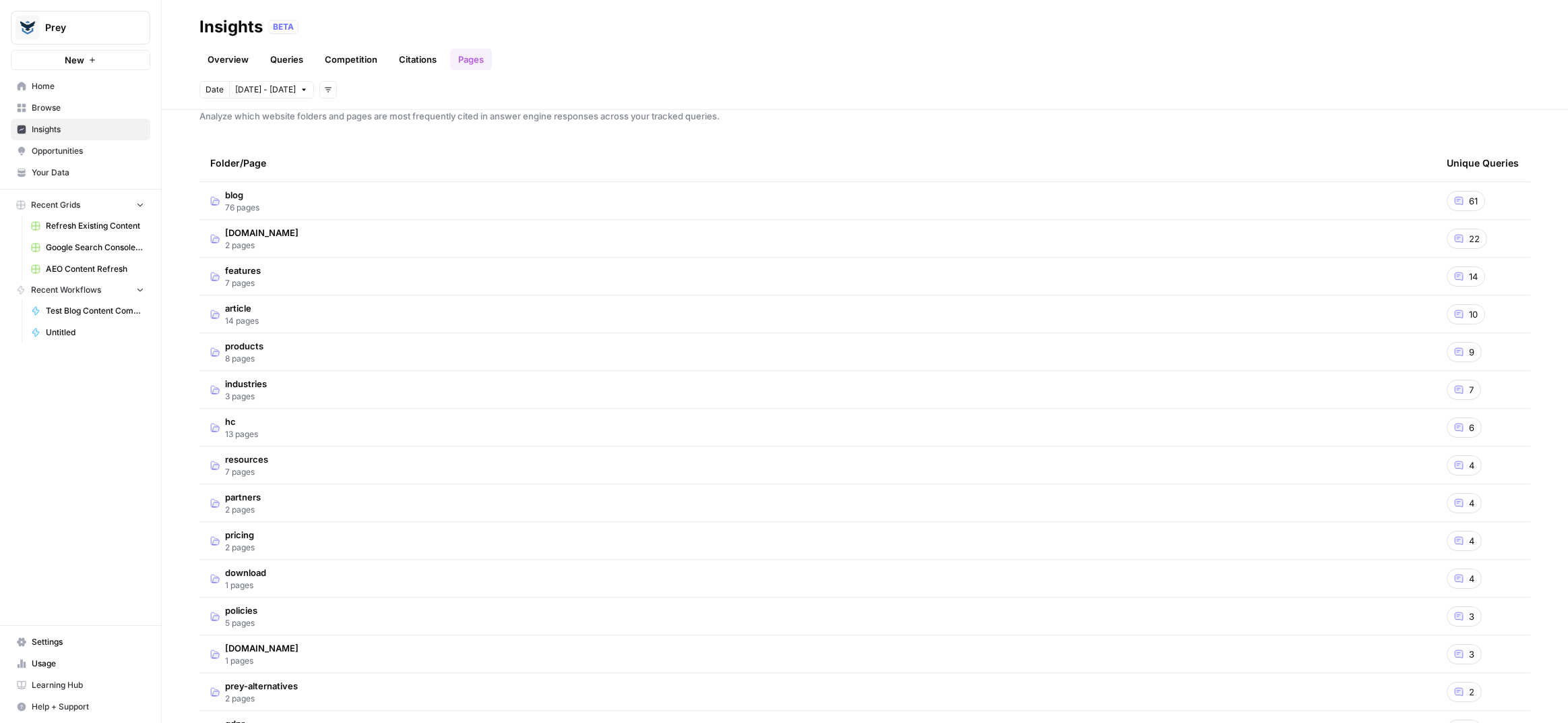
scroll to position [23, 0]
click at [242, 263] on span "features" at bounding box center [243, 269] width 36 height 14
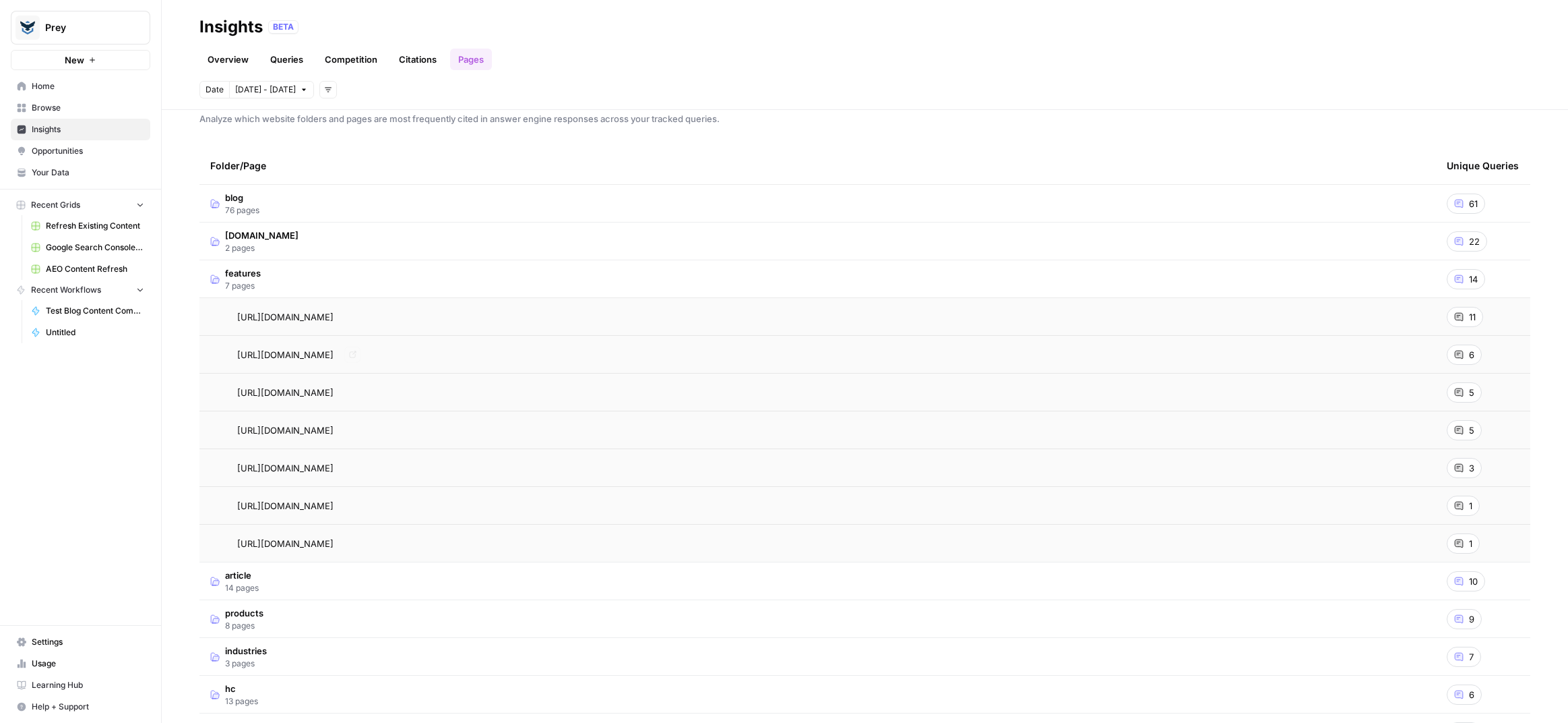
scroll to position [19, 0]
click at [1469, 317] on span "11" at bounding box center [1472, 317] width 6 height 14
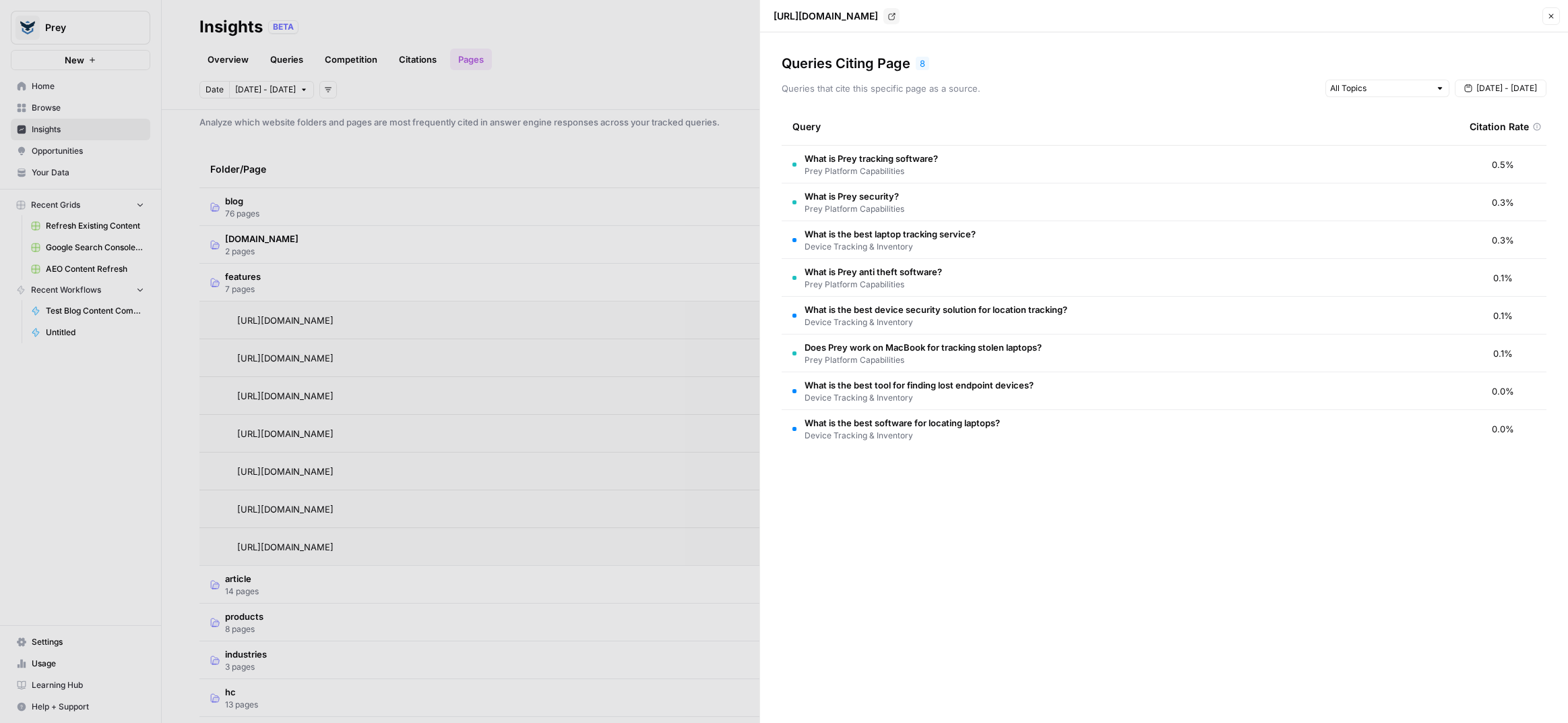
scroll to position [20, 0]
